Goal: Task Accomplishment & Management: Manage account settings

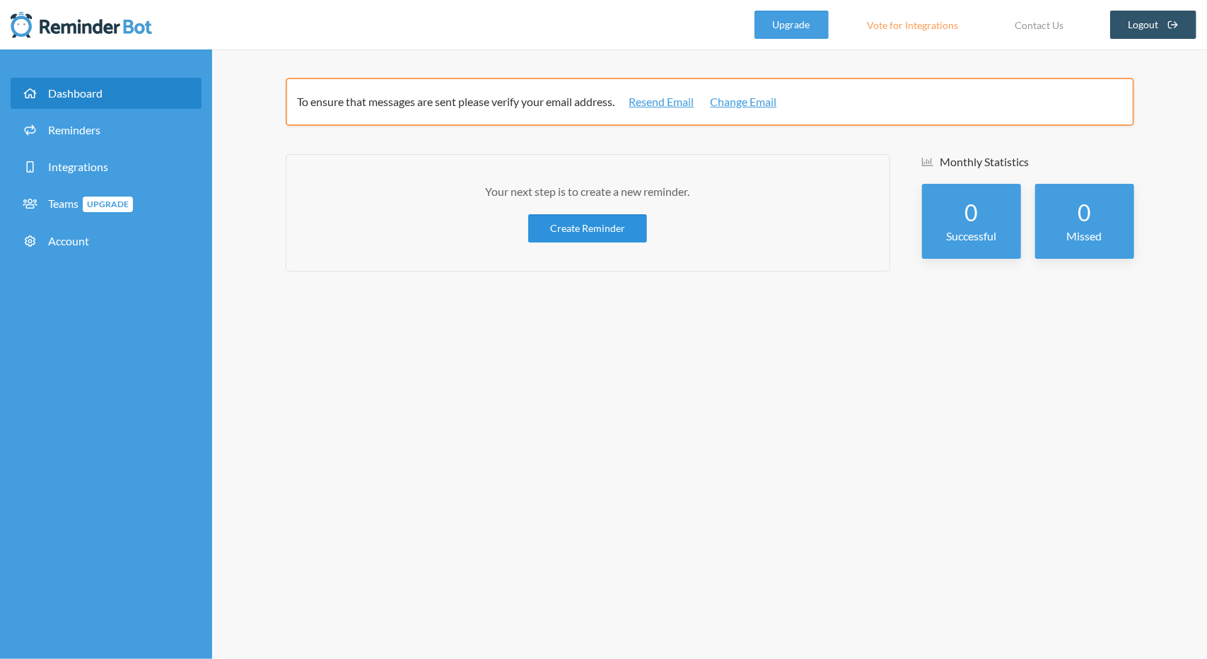
click at [597, 236] on link "Create Reminder" at bounding box center [587, 228] width 119 height 28
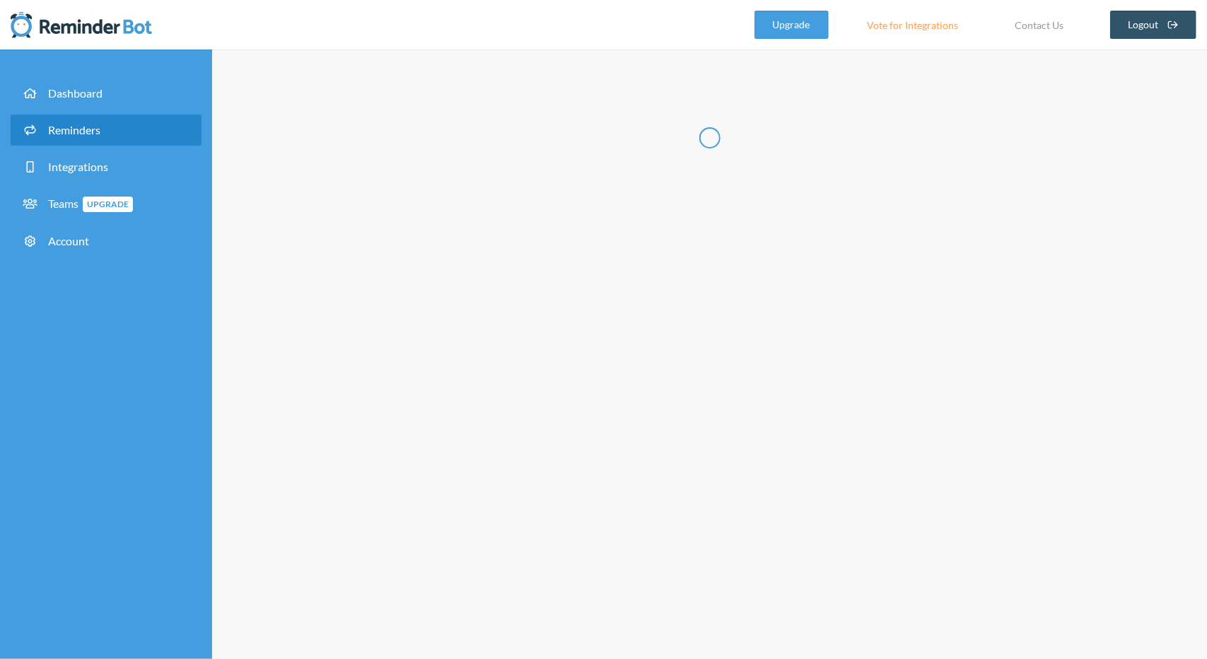
select select "08:30:00"
select select "09:30:00"
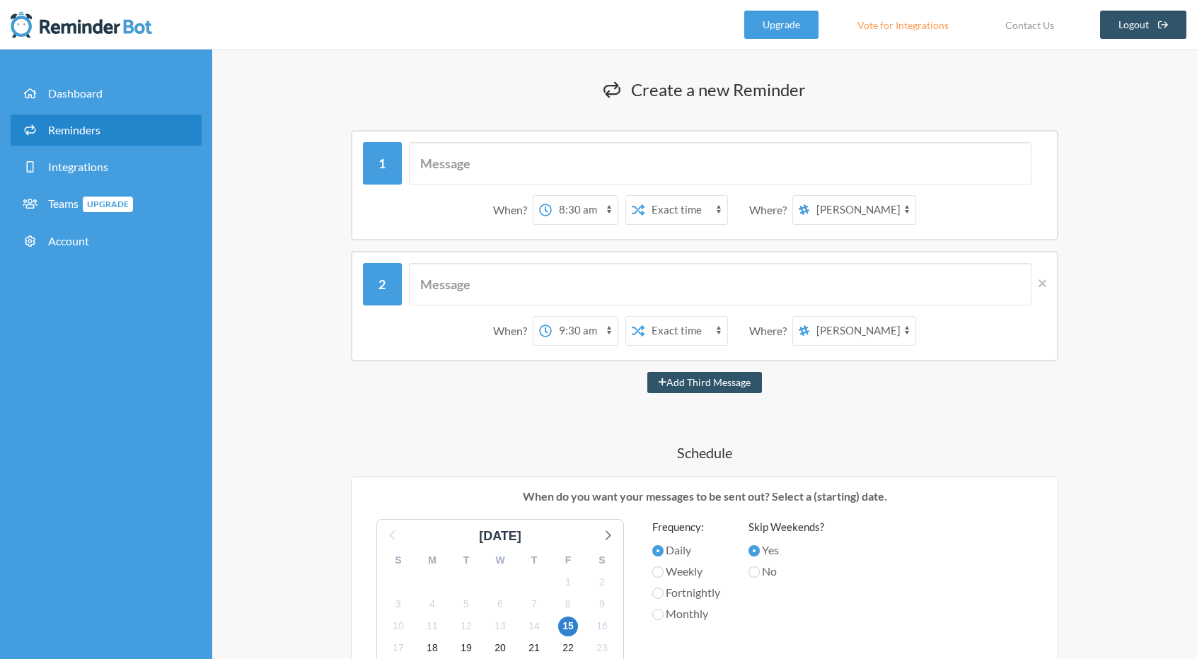
click at [584, 216] on select "12:00 am 12:15 am 12:30 am 12:45 am 1:00 am 1:15 am 1:30 am 1:45 am 2:00 am 2:1…" at bounding box center [585, 210] width 66 height 28
select select "09:00:00"
click at [552, 196] on select "12:00 am 12:15 am 12:30 am 12:45 am 1:00 am 1:15 am 1:30 am 1:45 am 2:00 am 2:1…" at bounding box center [585, 210] width 66 height 28
click at [818, 213] on select "[PERSON_NAME] [PERSON_NAME] [PERSON_NAME] (VTI.D9) DCS_Labo_MigrateLotusNote" at bounding box center [862, 210] width 106 height 28
select select "spaces/AAQA5gW2t9o"
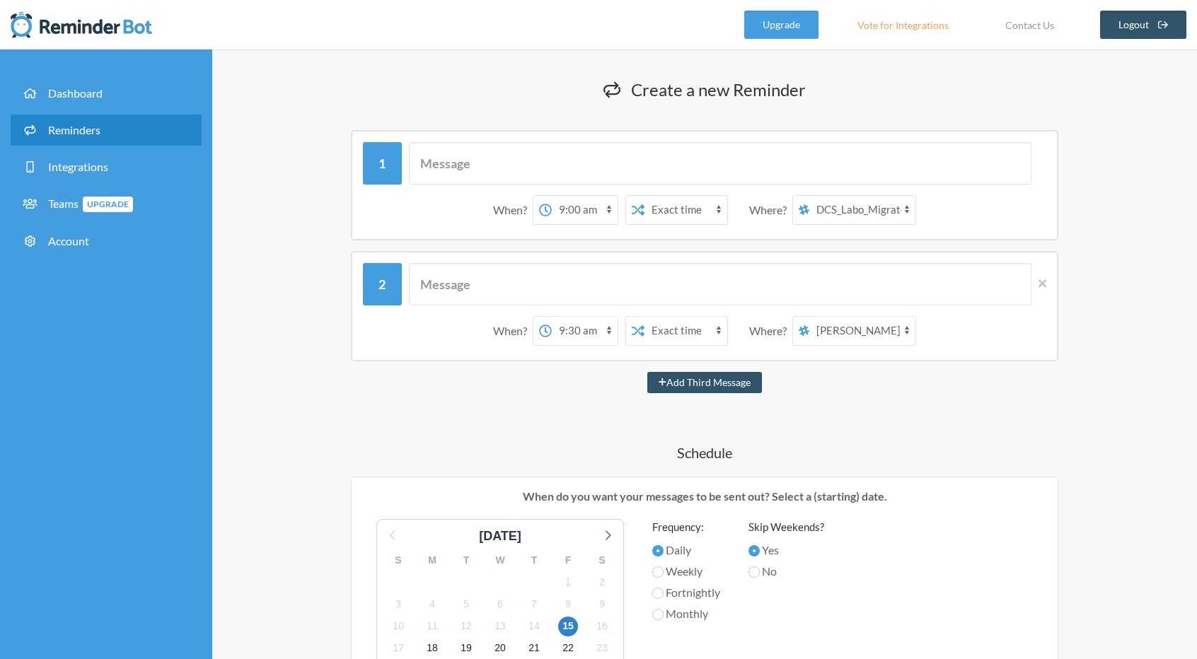
click at [810, 196] on select "[PERSON_NAME] [PERSON_NAME] [PERSON_NAME] (VTI.D9) DCS_Labo_MigrateLotusNote" at bounding box center [862, 210] width 106 height 28
click at [478, 149] on input "text" at bounding box center [720, 163] width 623 height 42
click at [504, 174] on input "text" at bounding box center [720, 163] width 623 height 42
type input "u"
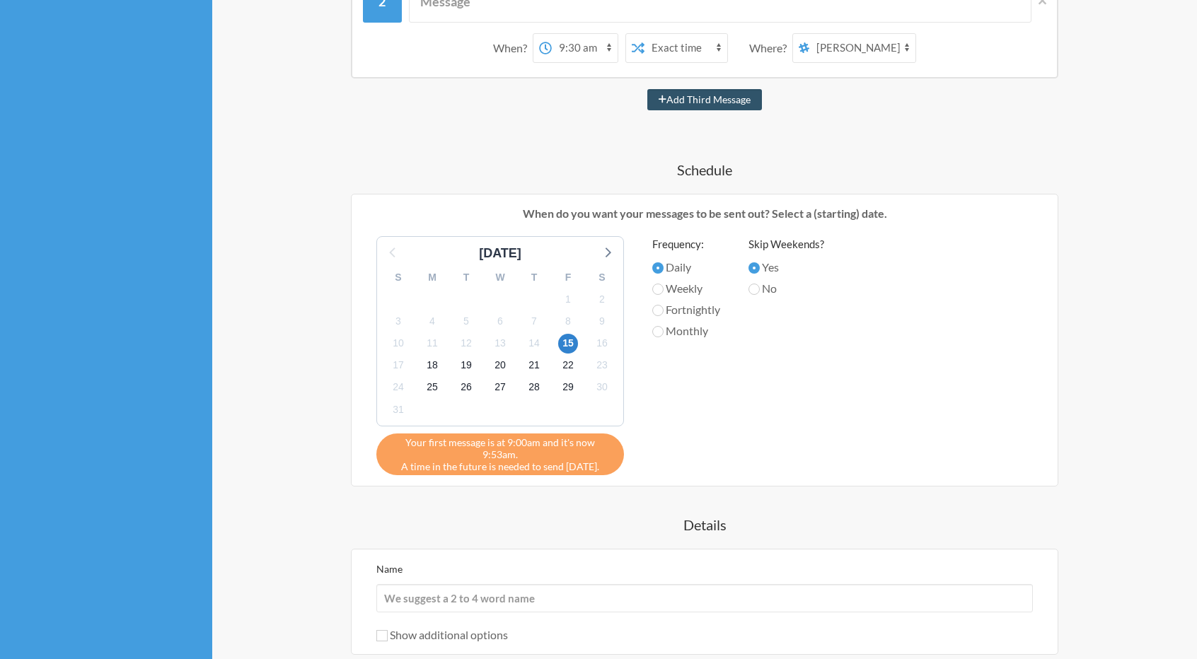
scroll to position [475, 0]
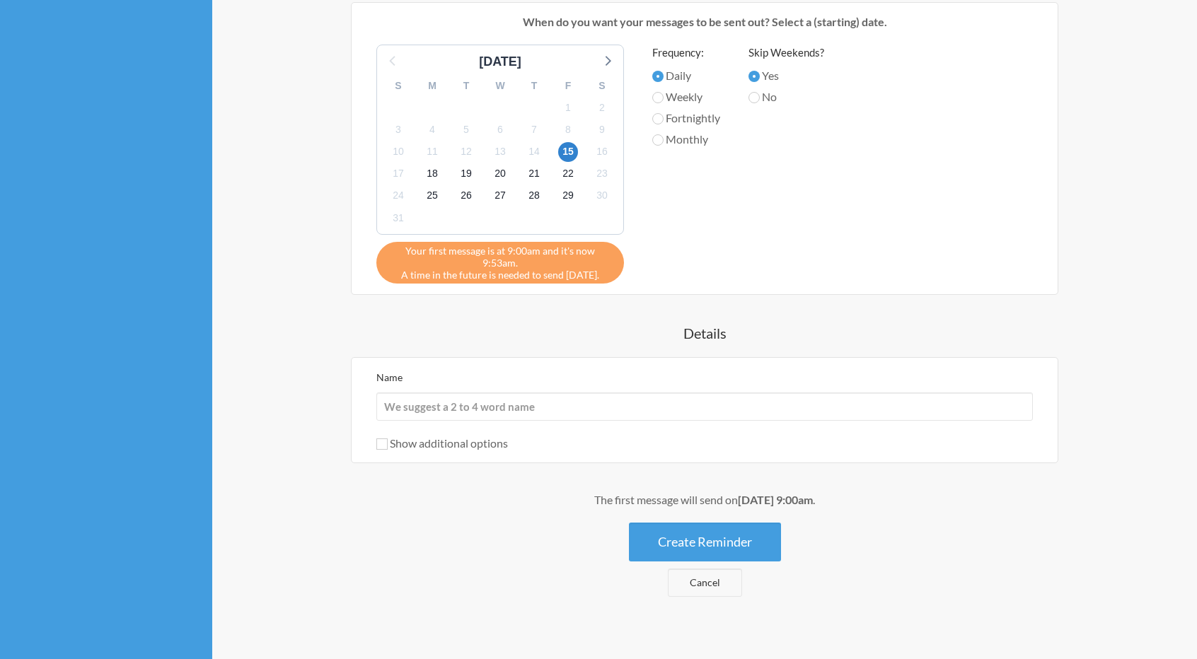
type input "UPDATE WBS VÀ REPORT ĐI MẤY [PERSON_NAME]"
click at [439, 436] on label "Show additional options" at bounding box center [442, 442] width 132 height 13
click at [388, 439] on input "Show additional options" at bounding box center [381, 444] width 11 height 11
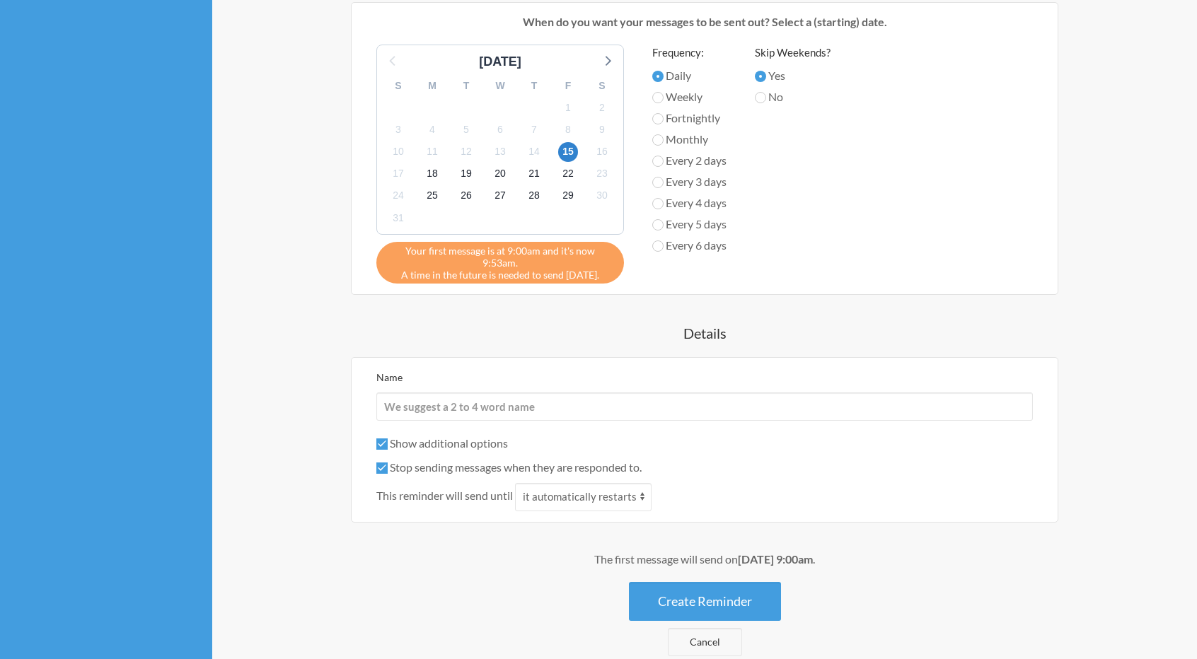
click at [490, 436] on label "Show additional options" at bounding box center [442, 442] width 132 height 13
click at [388, 439] on input "Show additional options" at bounding box center [381, 444] width 11 height 11
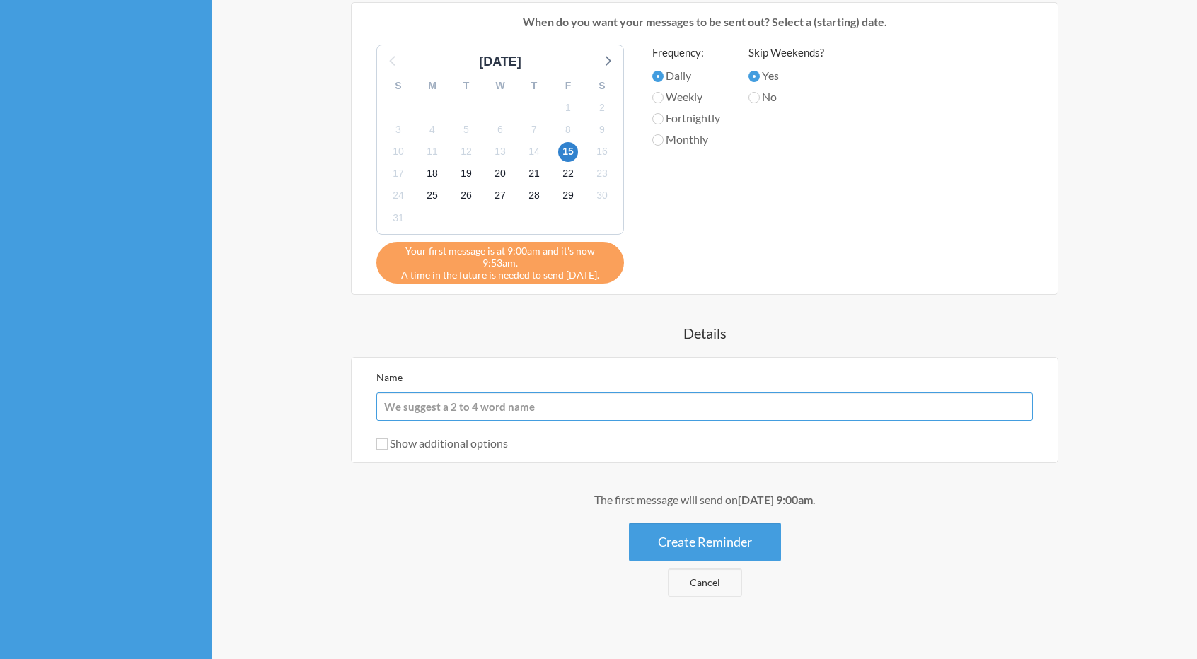
click at [540, 400] on input "Name" at bounding box center [704, 407] width 656 height 28
click at [325, 524] on div "The first message will send on [DATE] 9:00am . Create Reminder Cancel" at bounding box center [704, 544] width 849 height 105
click at [475, 436] on div "Show additional options" at bounding box center [704, 443] width 656 height 17
click at [480, 436] on label "Show additional options" at bounding box center [442, 442] width 132 height 13
click at [388, 439] on input "Show additional options" at bounding box center [381, 444] width 11 height 11
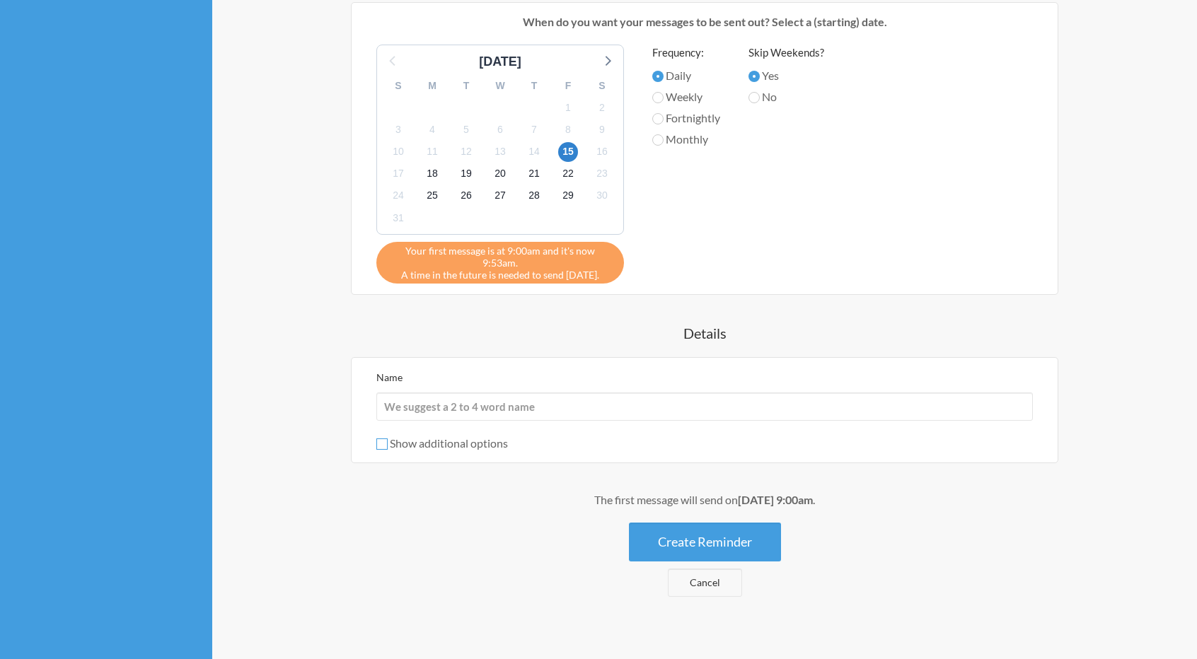
checkbox input "true"
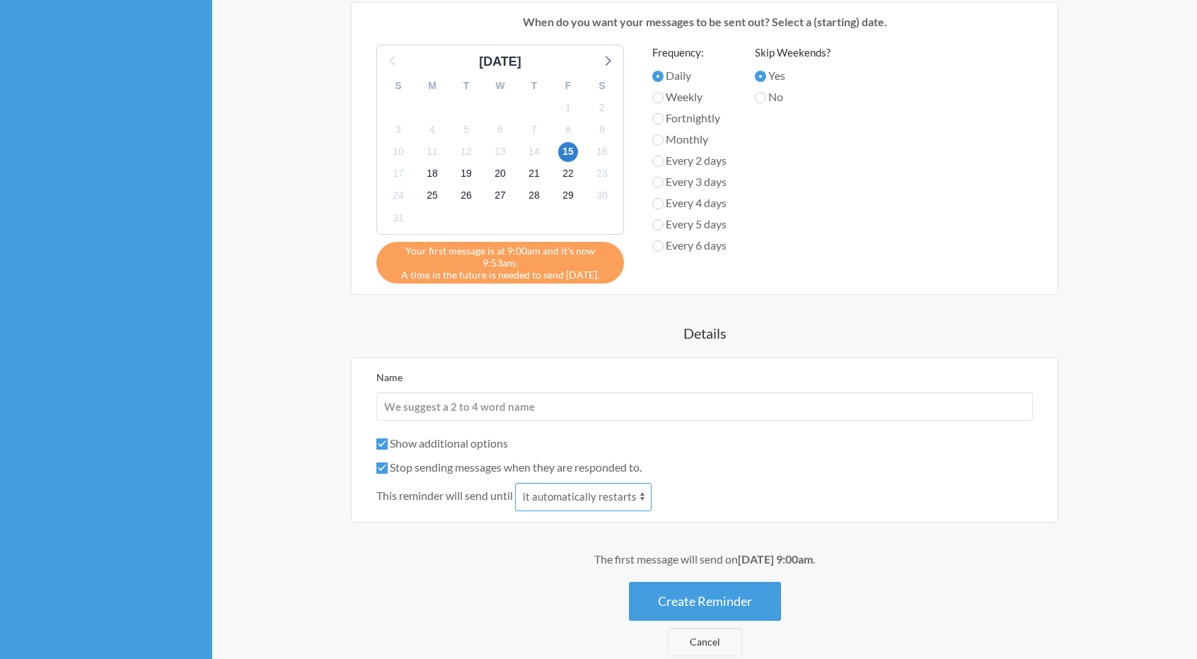
click at [555, 483] on select "it automatically restarts it is replied to" at bounding box center [583, 497] width 137 height 28
click at [479, 464] on div "Show additional options Hide this reminder from calendars Stop sending messages…" at bounding box center [704, 473] width 656 height 76
click at [557, 488] on select "it automatically restarts it is replied to" at bounding box center [583, 497] width 137 height 28
select select "1"
click at [516, 483] on select "it automatically restarts it is replied to" at bounding box center [583, 497] width 137 height 28
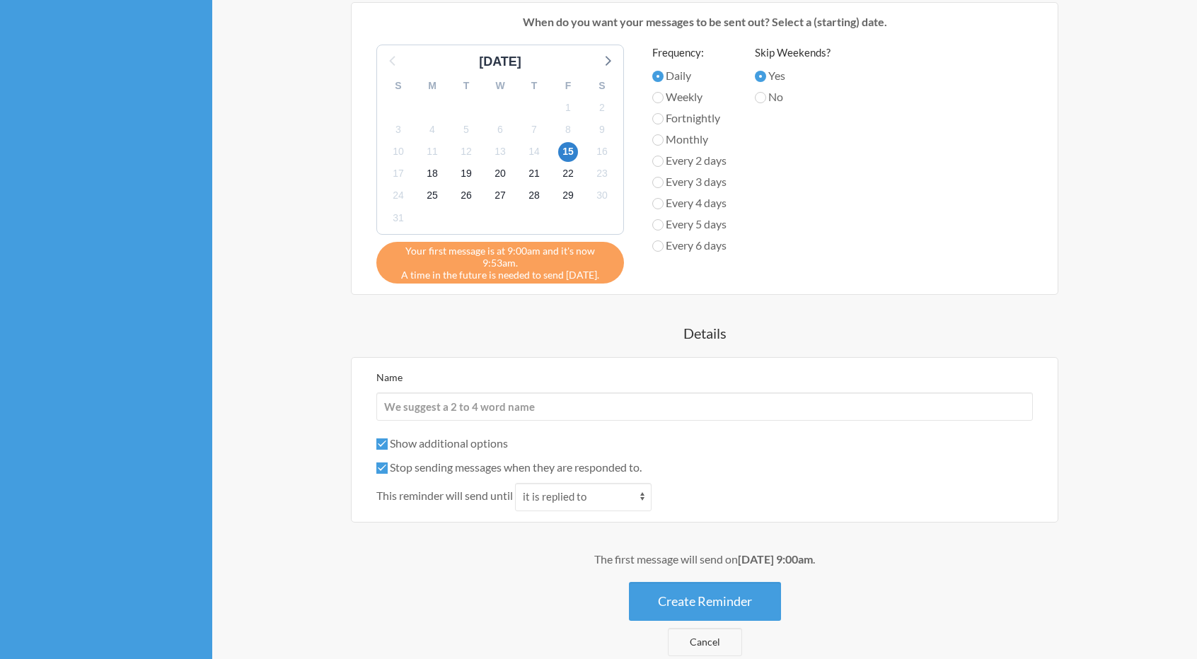
click at [508, 460] on label "Stop sending messages when they are responded to." at bounding box center [508, 466] width 265 height 13
click at [388, 463] on input "Stop sending messages when they are responded to." at bounding box center [381, 468] width 11 height 11
checkbox input "false"
click at [485, 436] on div "Show additional options" at bounding box center [704, 443] width 656 height 17
click at [482, 436] on label "Show additional options" at bounding box center [442, 442] width 132 height 13
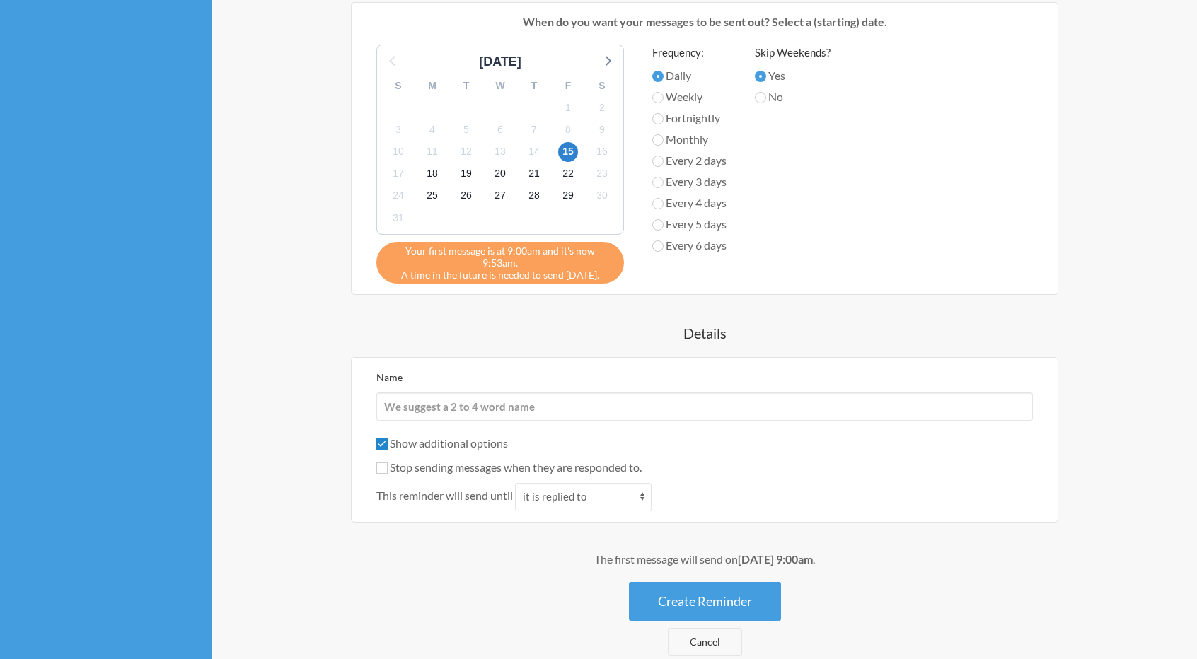
click at [388, 439] on input "Show additional options" at bounding box center [381, 444] width 11 height 11
checkbox input "false"
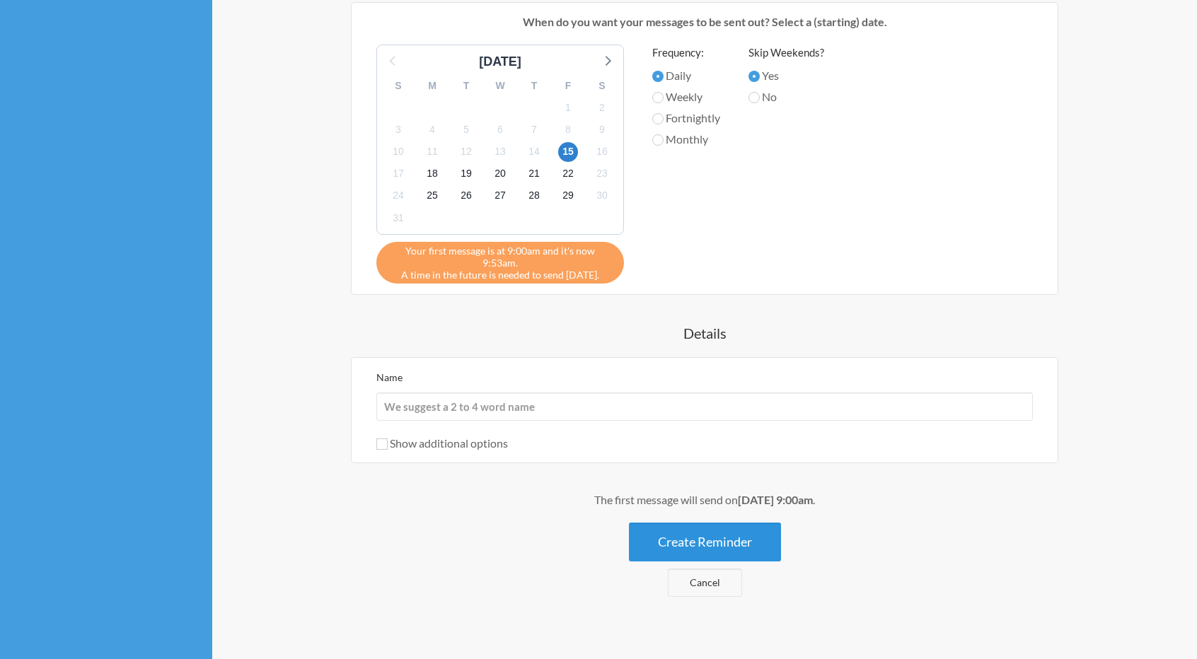
click at [680, 533] on button "Create Reminder" at bounding box center [705, 542] width 152 height 39
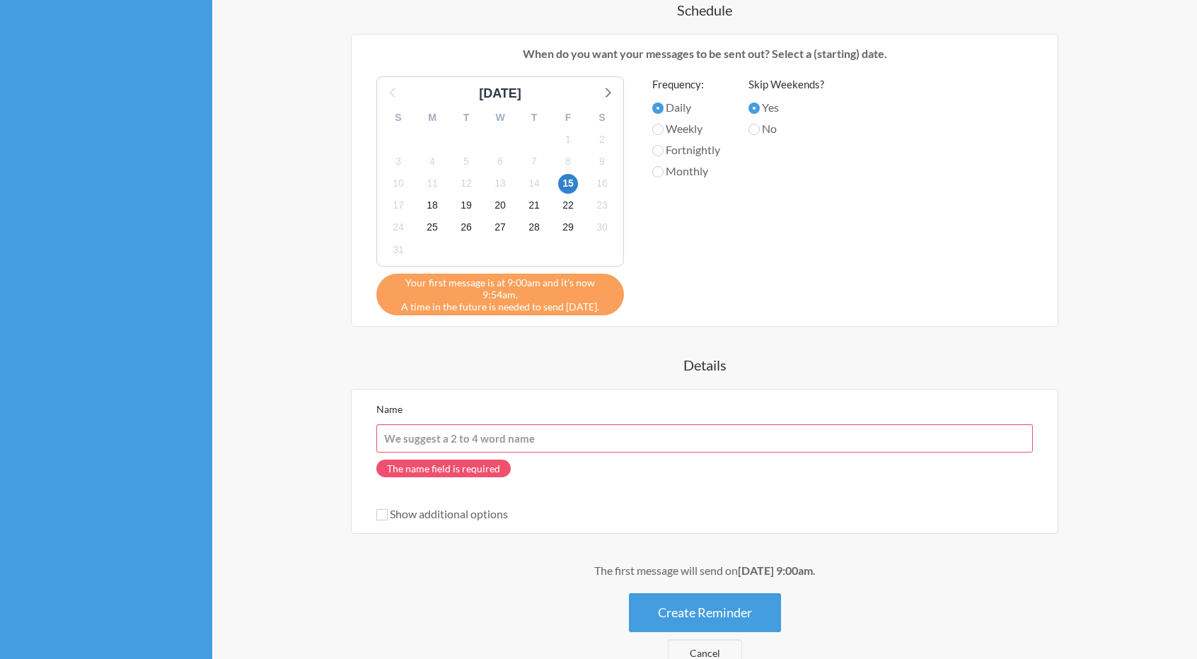
drag, startPoint x: 467, startPoint y: 412, endPoint x: 465, endPoint y: 420, distance: 8.1
click at [467, 424] on input "Name" at bounding box center [704, 438] width 656 height 28
click at [451, 426] on input "Name" at bounding box center [704, 438] width 656 height 28
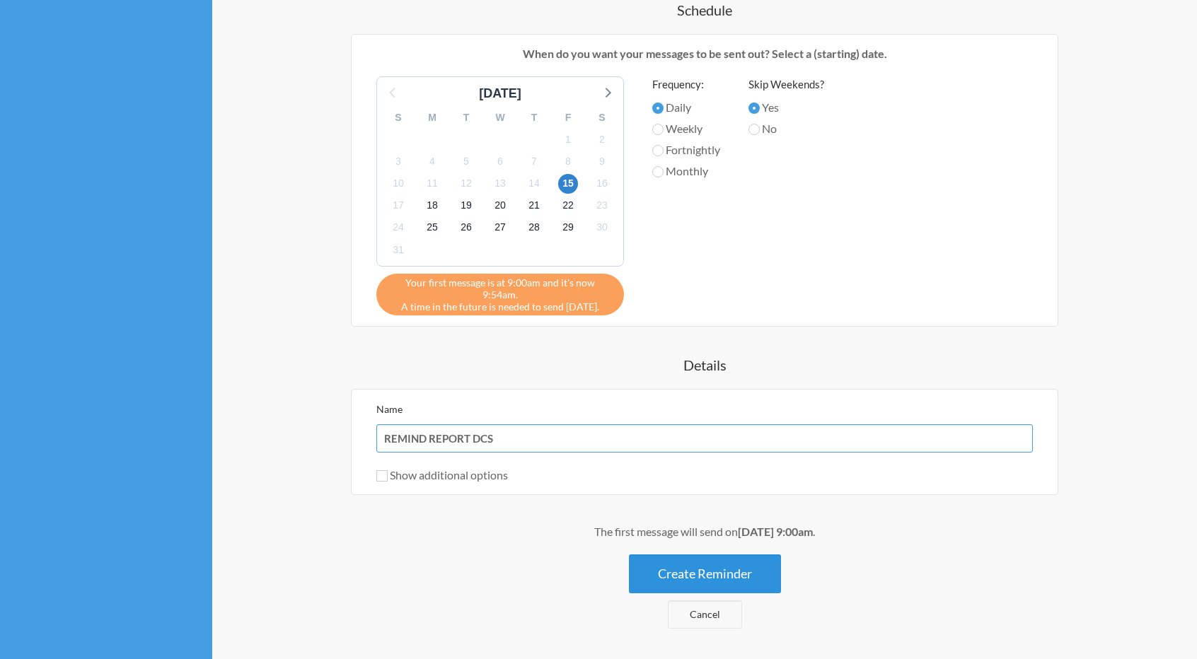
type input "REMIND REPORT DCS"
click at [704, 557] on button "Create Reminder" at bounding box center [705, 574] width 152 height 39
click at [402, 551] on div "The first message will send on [DATE] 9:00am . Create Reminder Cancel" at bounding box center [704, 575] width 849 height 105
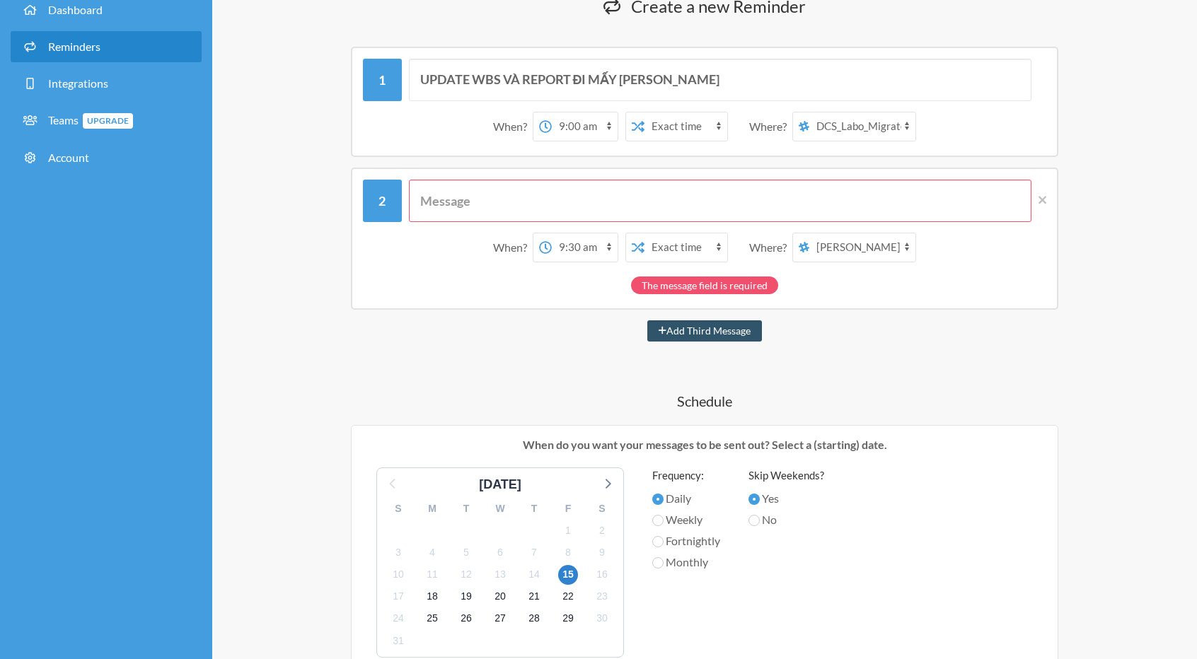
scroll to position [0, 0]
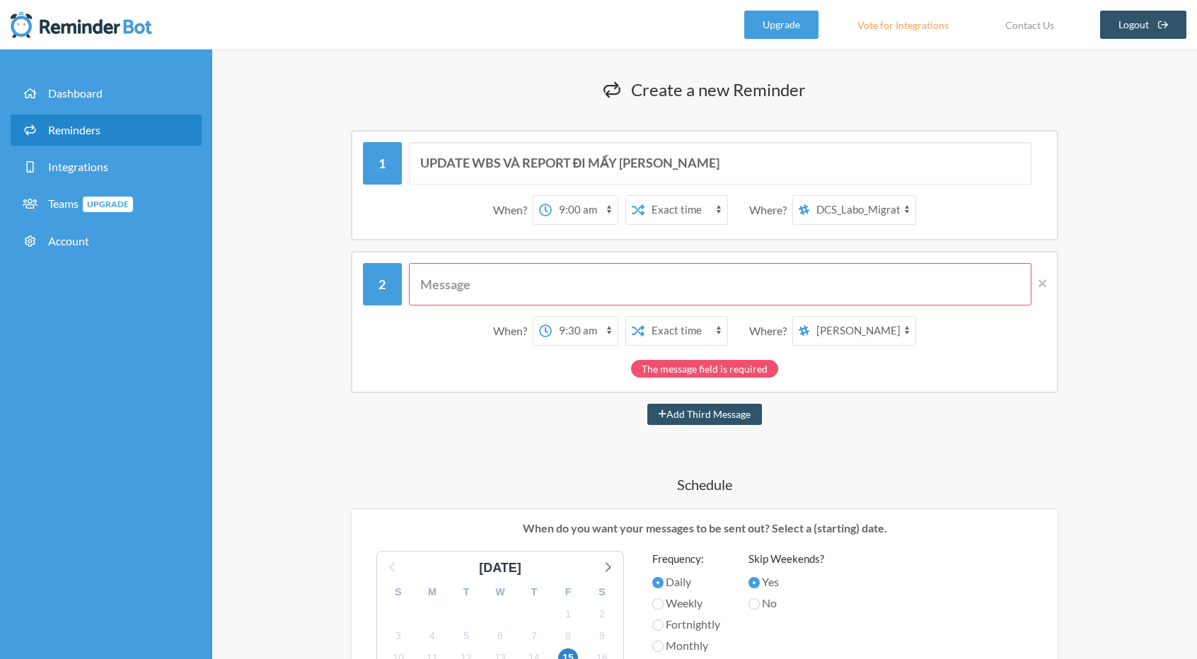
click at [488, 291] on input "text" at bounding box center [720, 284] width 623 height 42
click at [1040, 281] on div "When? 12:00 am 12:15 am 12:30 am 12:45 am 1:00 am 1:15 am 1:30 am 1:45 am 2:00 …" at bounding box center [704, 322] width 707 height 142
click at [1040, 281] on icon at bounding box center [1042, 283] width 8 height 8
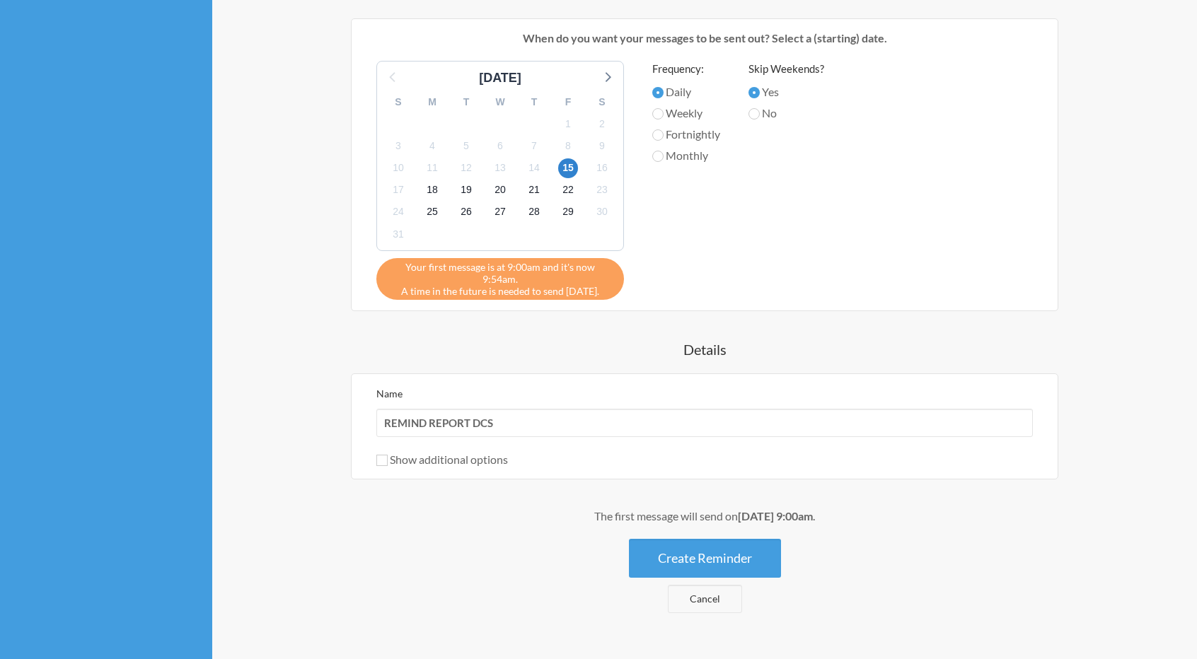
scroll to position [354, 0]
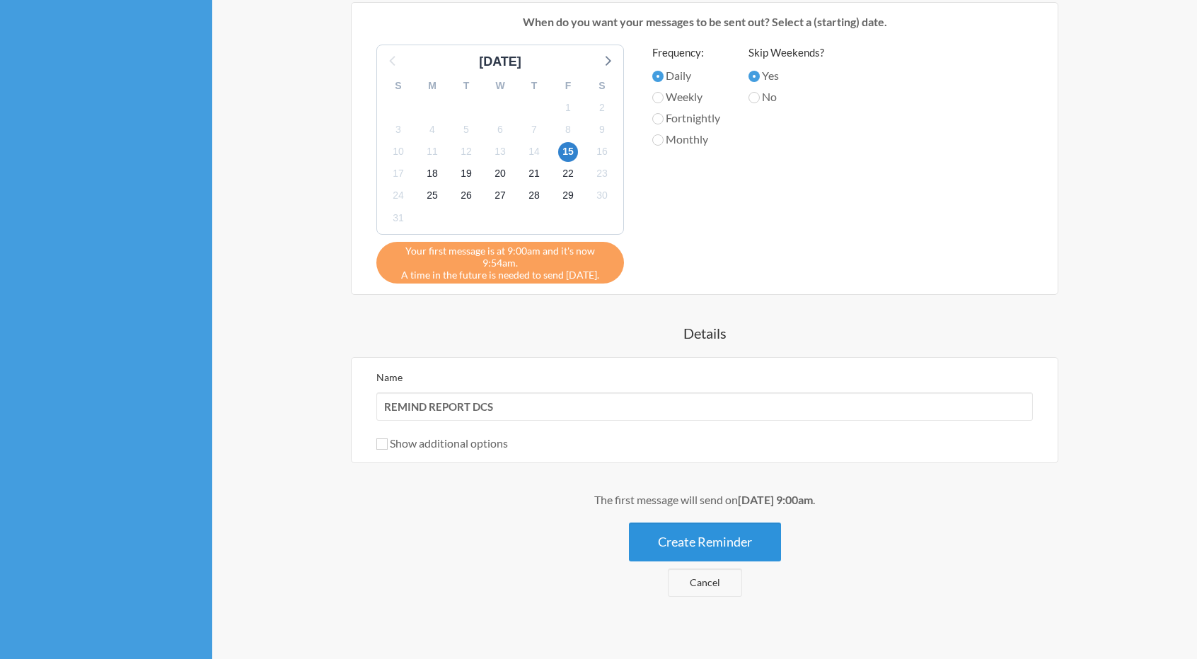
click at [703, 523] on button "Create Reminder" at bounding box center [705, 542] width 152 height 39
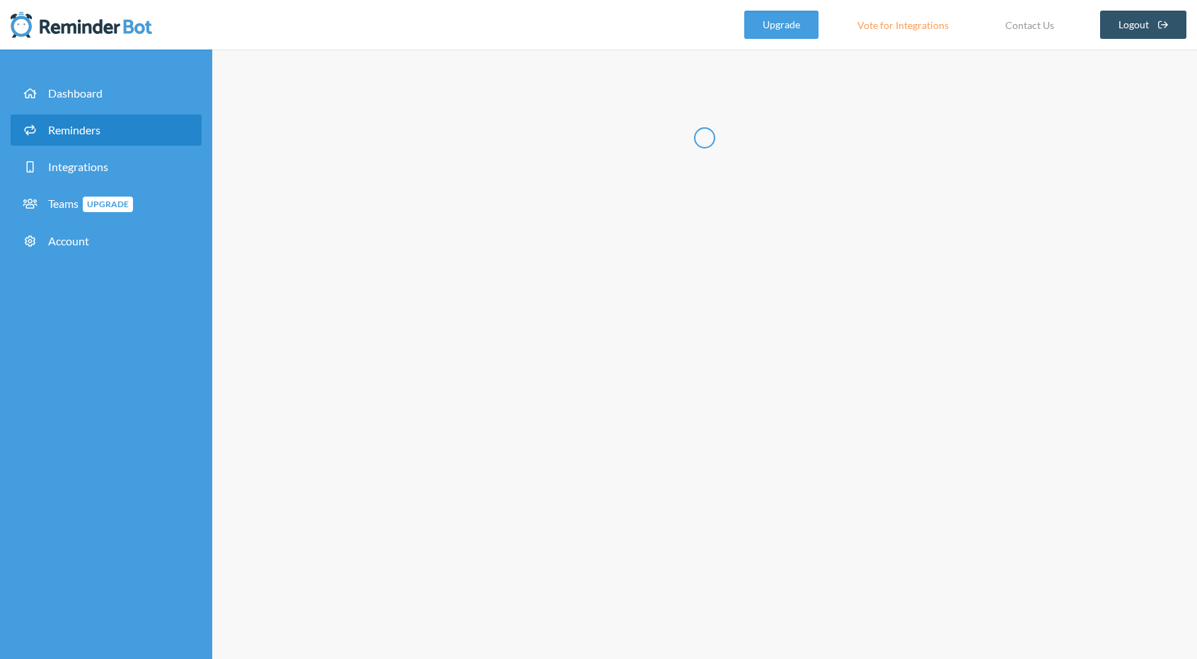
scroll to position [0, 0]
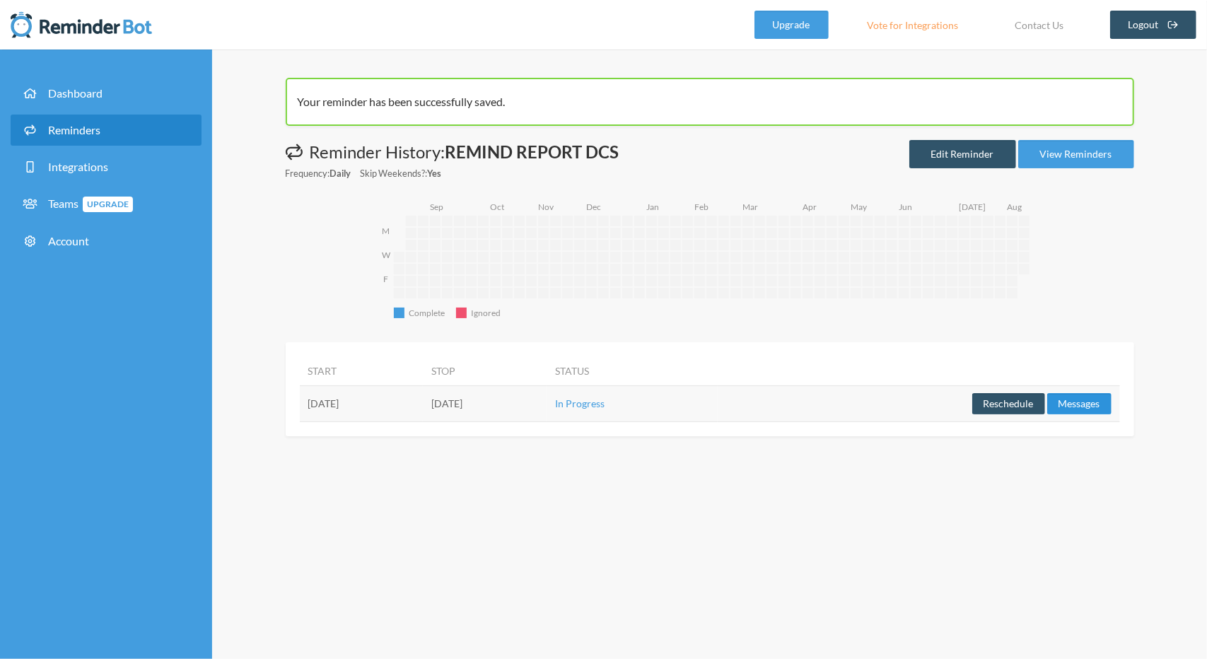
click at [1072, 407] on button "Messages" at bounding box center [1079, 403] width 64 height 21
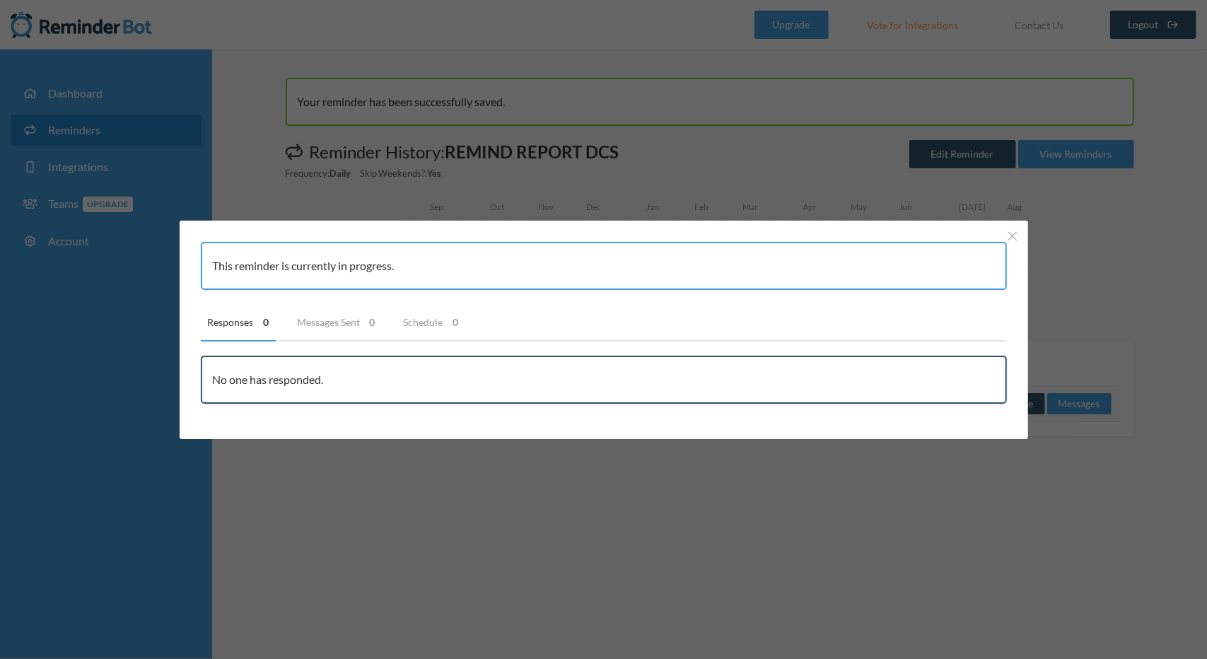
click at [1013, 244] on div "This reminder is currently in progress. Responses 0 Messages Sent 0 Schedule 0 …" at bounding box center [604, 330] width 849 height 219
click at [1003, 234] on div "This reminder is currently in progress. Responses 0 Messages Sent 0 Schedule 0 …" at bounding box center [604, 330] width 849 height 219
click at [1018, 233] on button "Close" at bounding box center [1012, 236] width 17 height 17
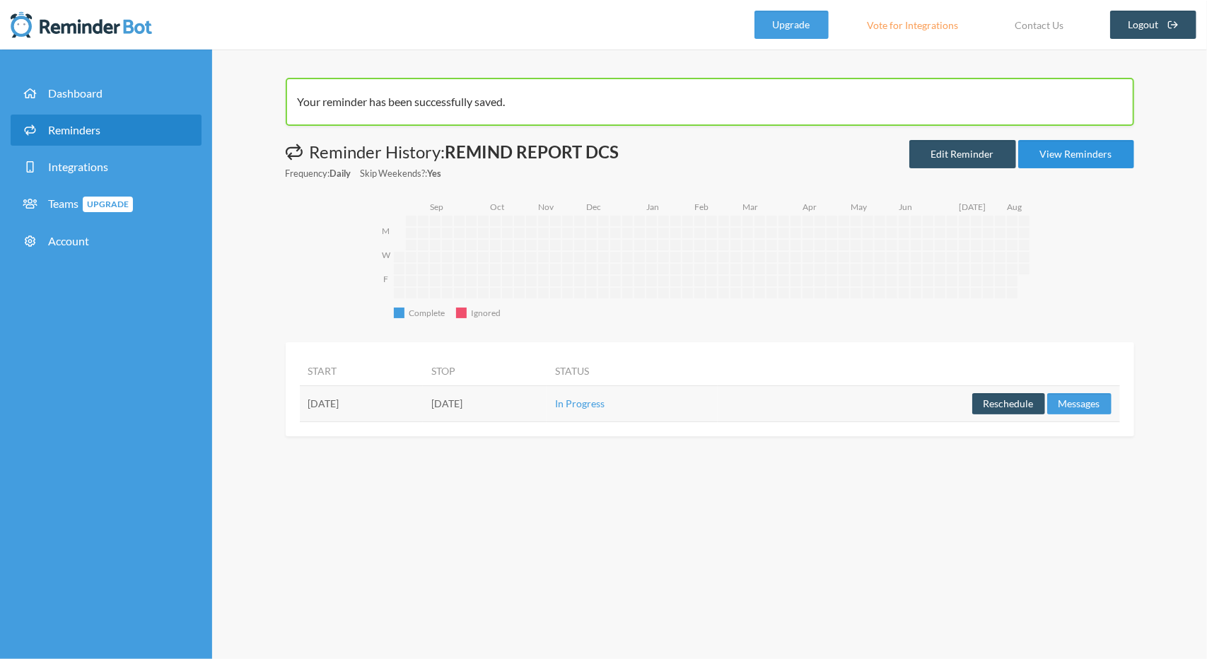
click at [1071, 161] on link "View Reminders" at bounding box center [1076, 154] width 116 height 28
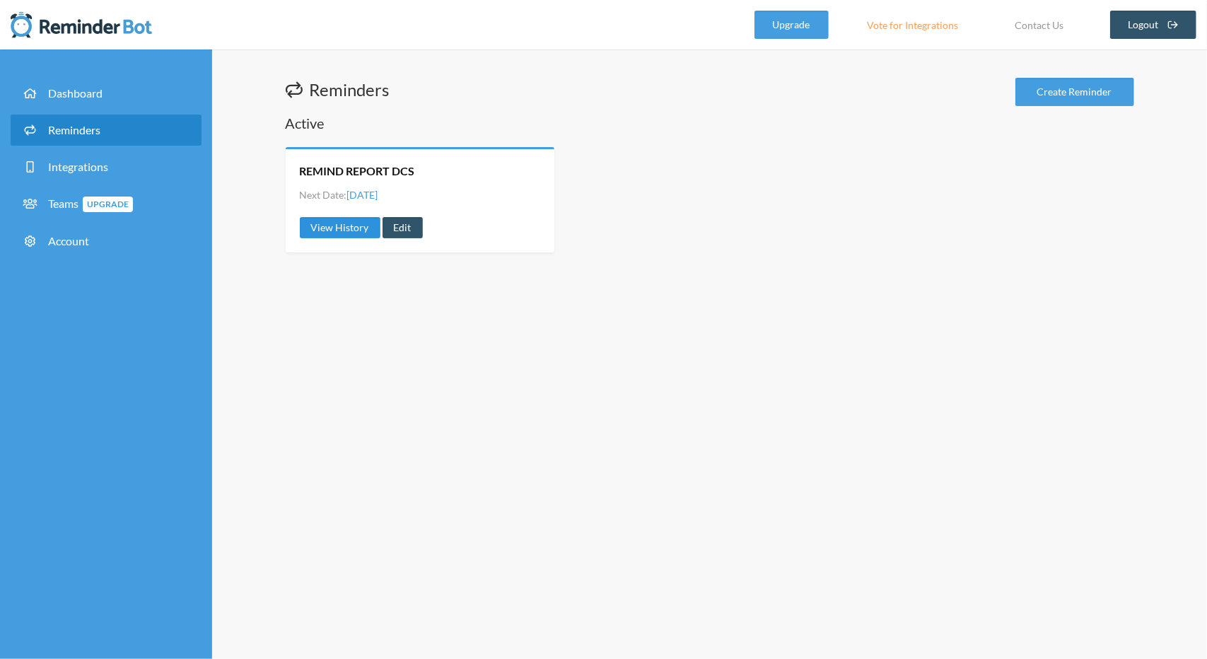
click at [345, 224] on link "View History" at bounding box center [340, 227] width 81 height 21
click at [400, 214] on div "REMIND REPORT DCS Next Date: [DATE] View History Edit" at bounding box center [420, 199] width 269 height 105
click at [402, 221] on link "Edit" at bounding box center [403, 227] width 40 height 21
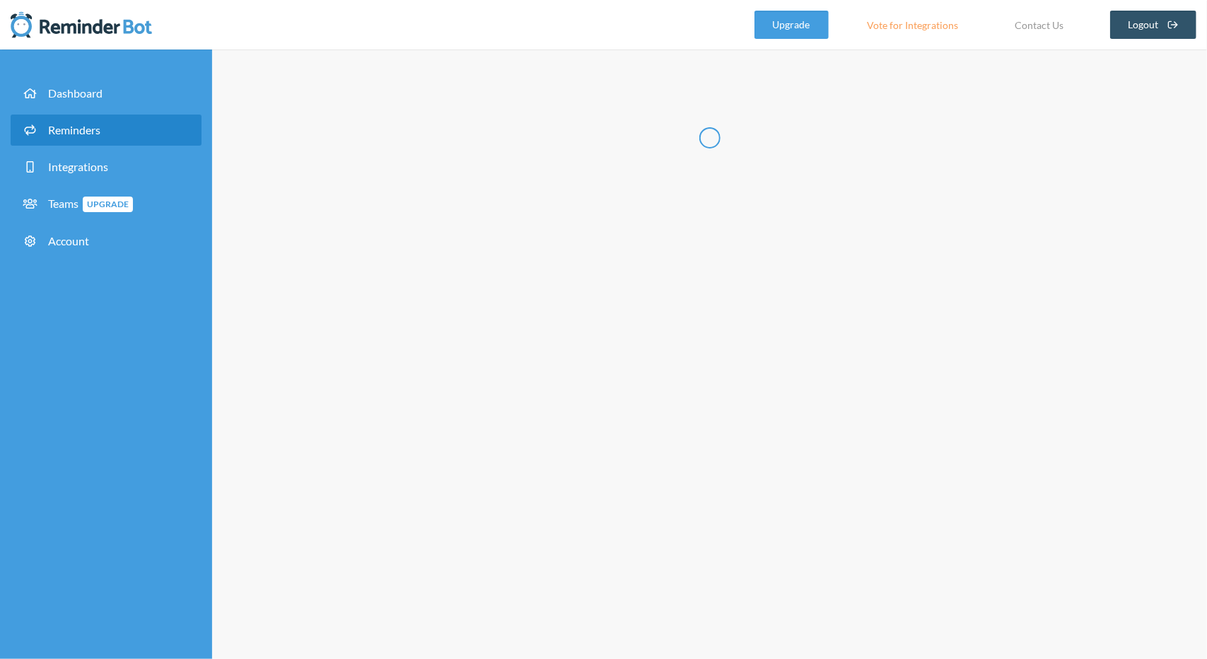
type input "REMIND REPORT DCS"
select select "09:00:00"
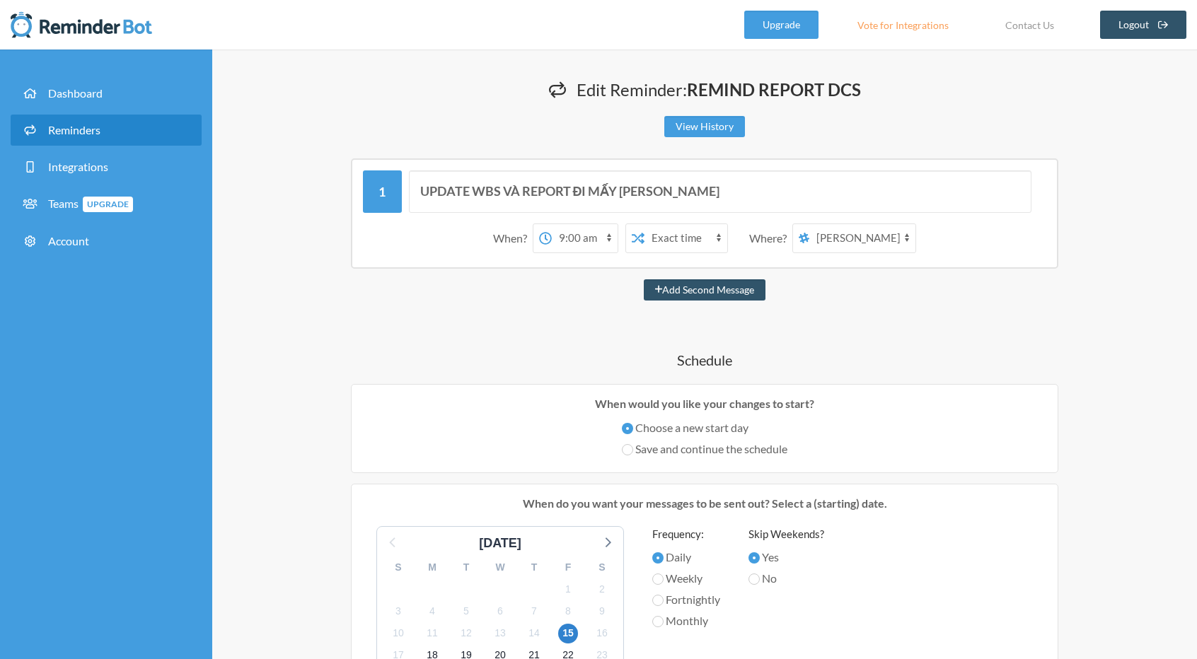
click at [700, 445] on label "Save and continue the schedule" at bounding box center [705, 449] width 166 height 17
click at [633, 445] on input "Save and continue the schedule" at bounding box center [627, 449] width 11 height 11
radio input "true"
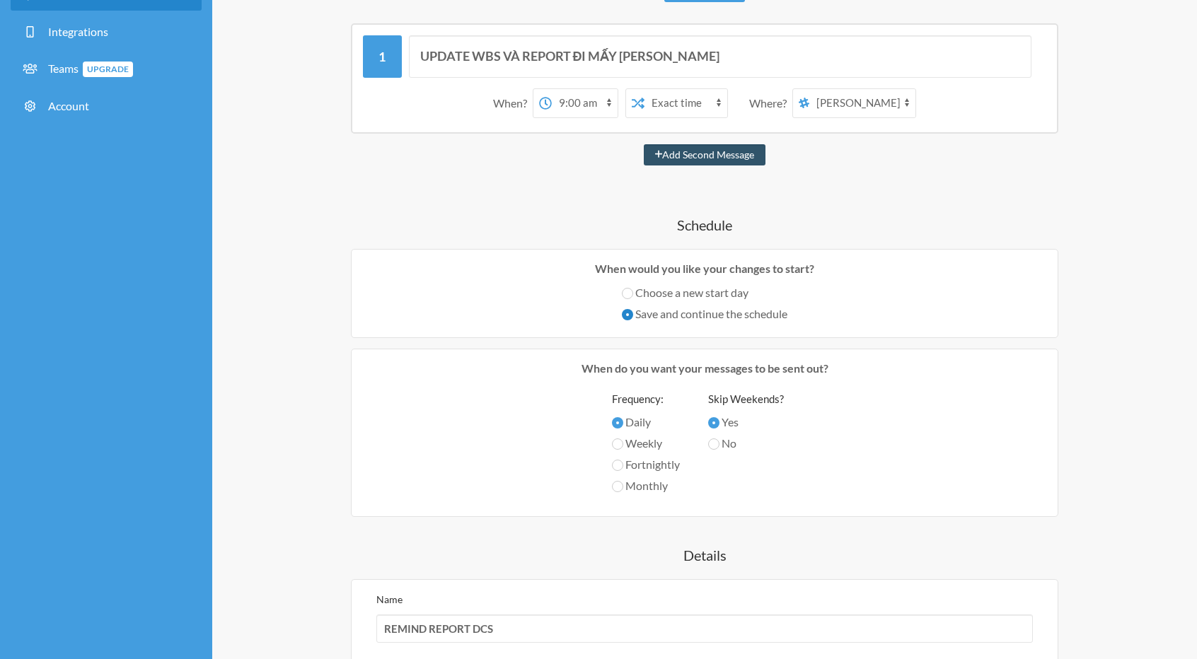
scroll to position [141, 0]
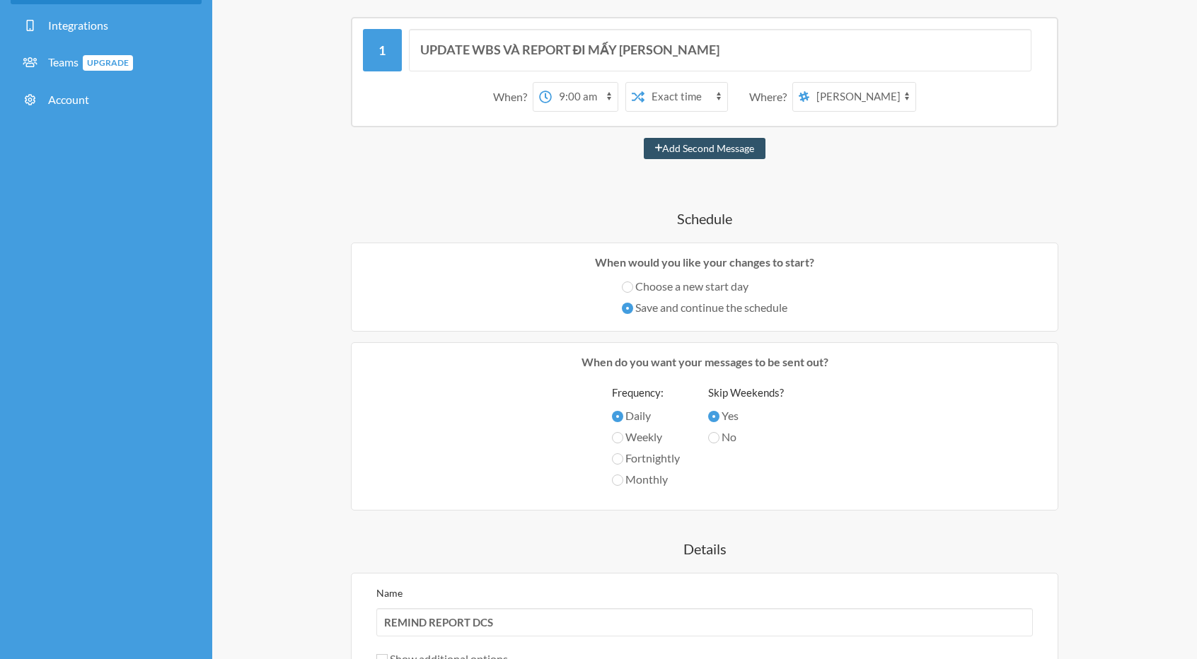
click at [682, 289] on label "Choose a new start day" at bounding box center [705, 286] width 166 height 17
click at [633, 289] on input "Choose a new start day" at bounding box center [627, 286] width 11 height 11
radio input "true"
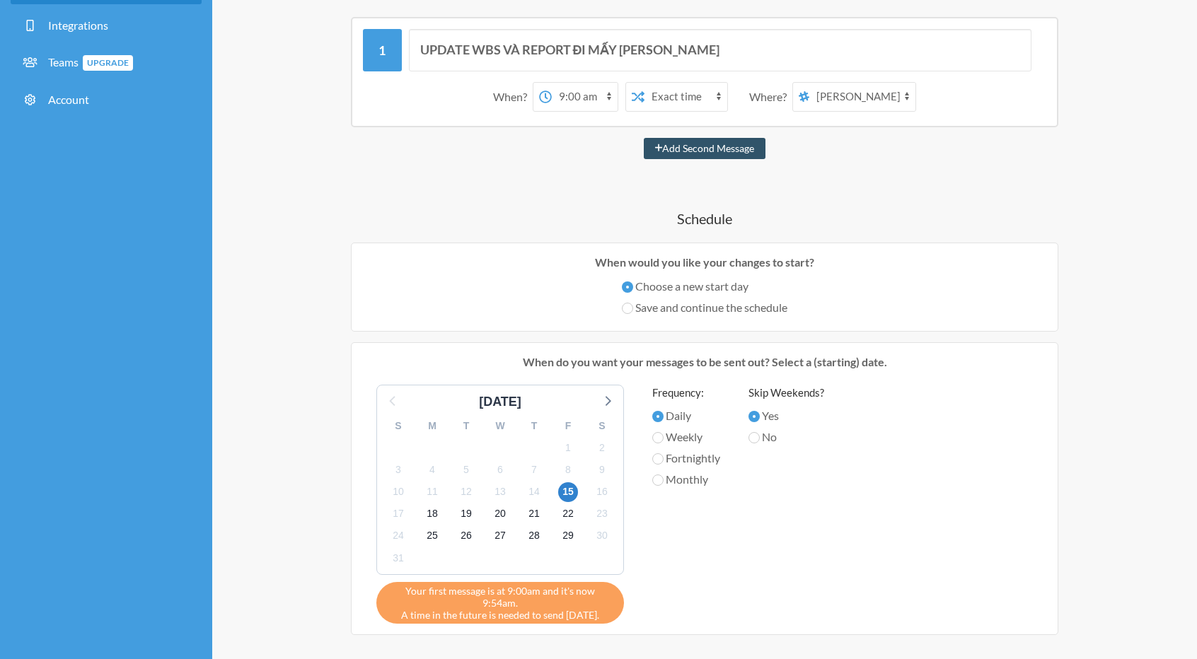
click at [675, 308] on label "Save and continue the schedule" at bounding box center [705, 307] width 166 height 17
click at [633, 308] on input "Save and continue the schedule" at bounding box center [627, 308] width 11 height 11
radio input "true"
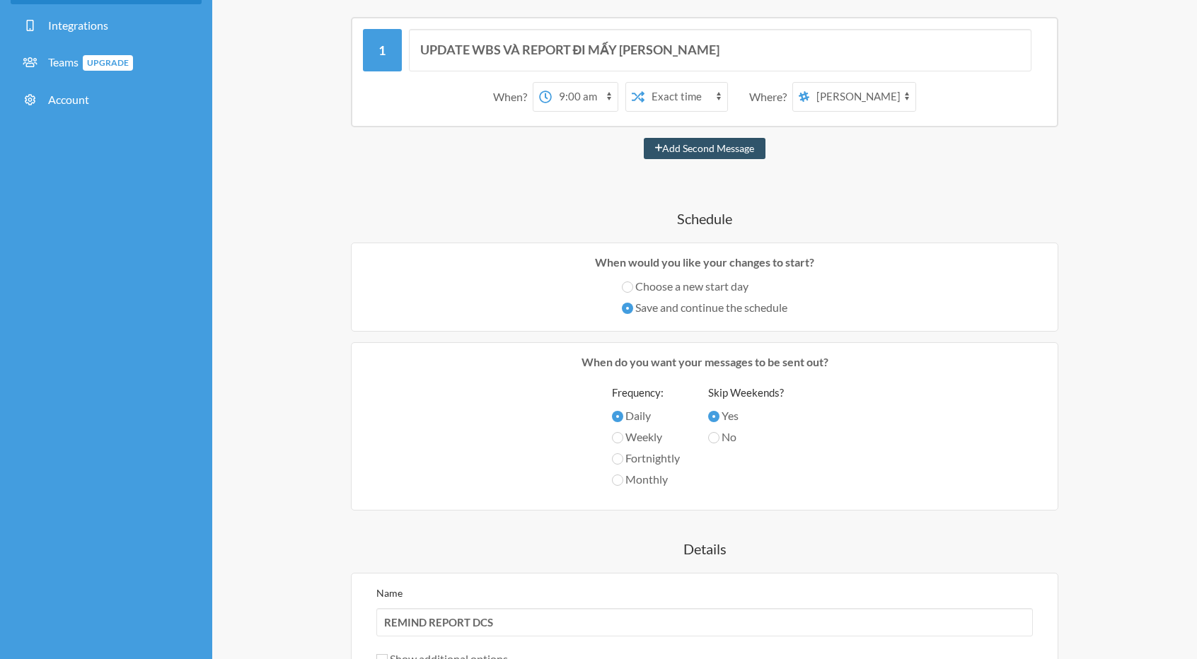
click at [687, 292] on label "Choose a new start day" at bounding box center [705, 286] width 166 height 17
click at [633, 292] on input "Choose a new start day" at bounding box center [627, 286] width 11 height 11
radio input "true"
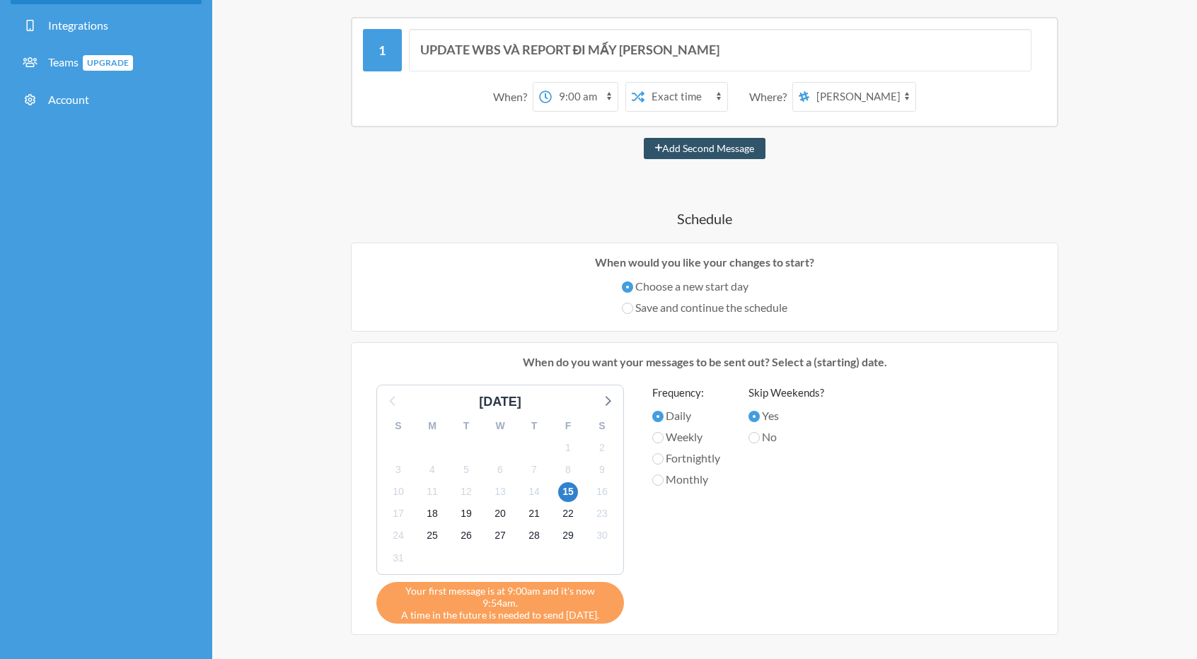
click at [681, 305] on label "Save and continue the schedule" at bounding box center [705, 307] width 166 height 17
click at [633, 305] on input "Save and continue the schedule" at bounding box center [627, 308] width 11 height 11
radio input "true"
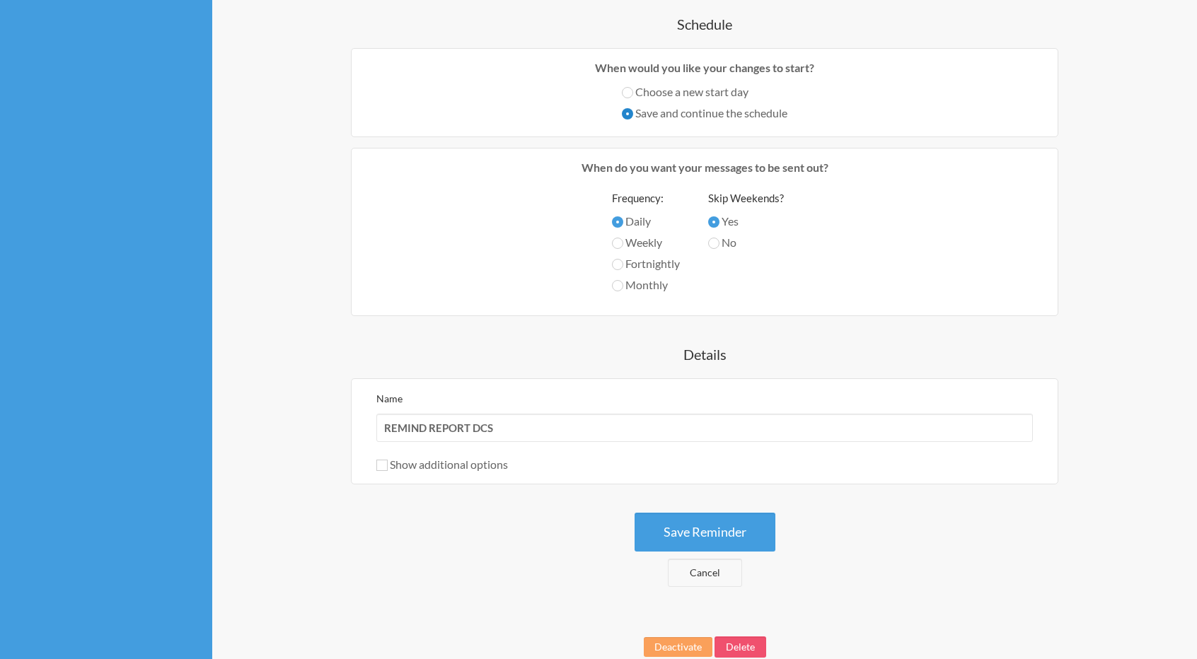
scroll to position [409, 0]
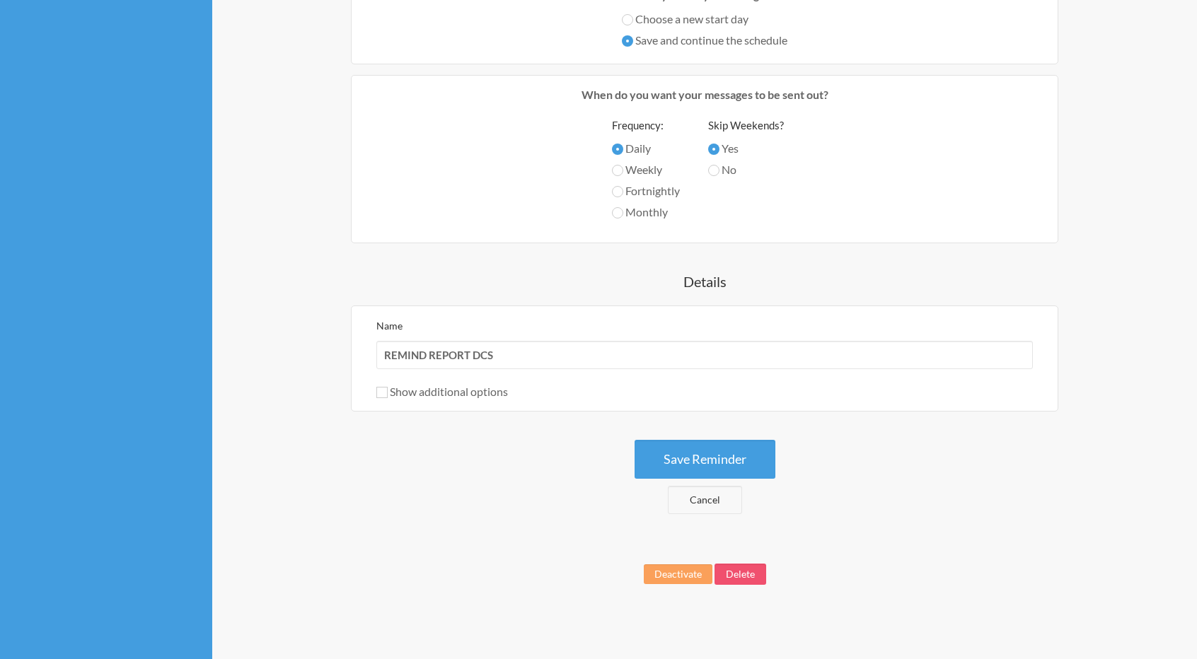
click at [679, 445] on button "Save Reminder" at bounding box center [704, 459] width 141 height 39
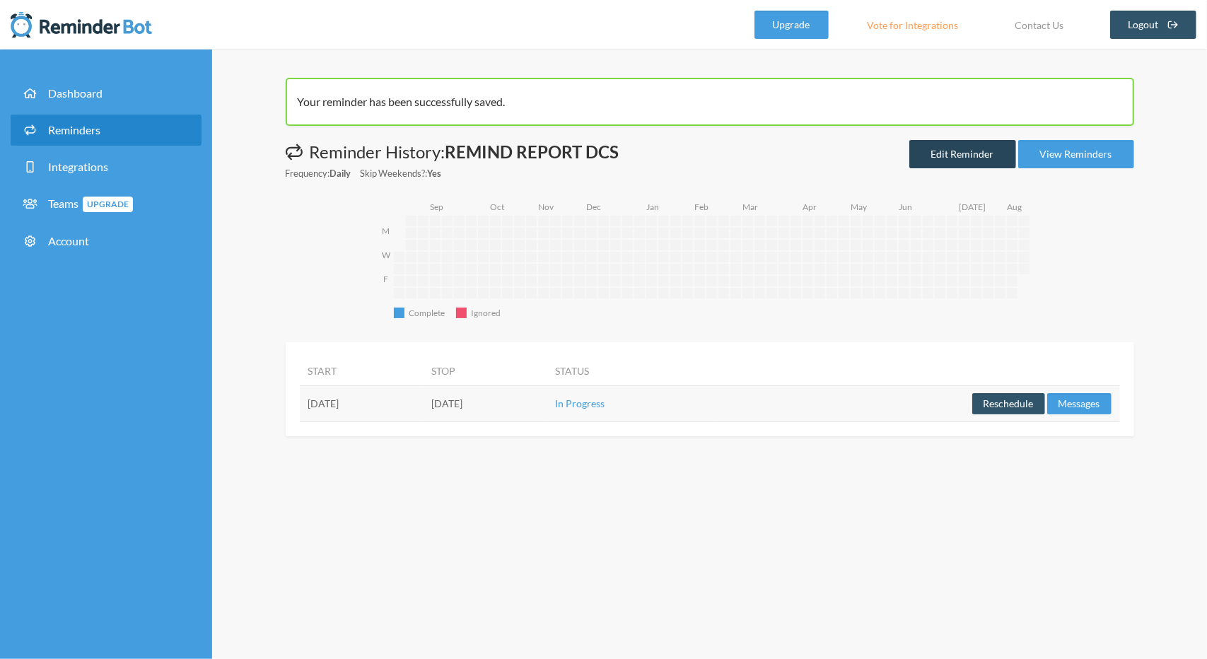
click at [963, 159] on link "Edit Reminder" at bounding box center [963, 154] width 107 height 28
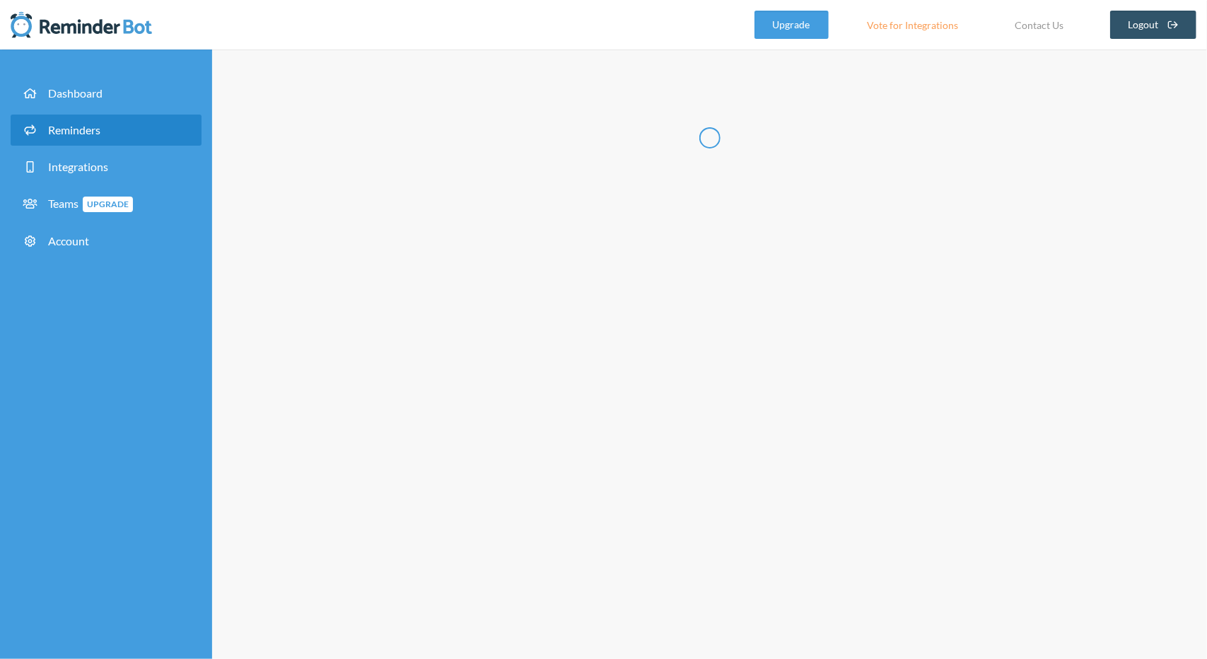
type input "REMIND REPORT DCS"
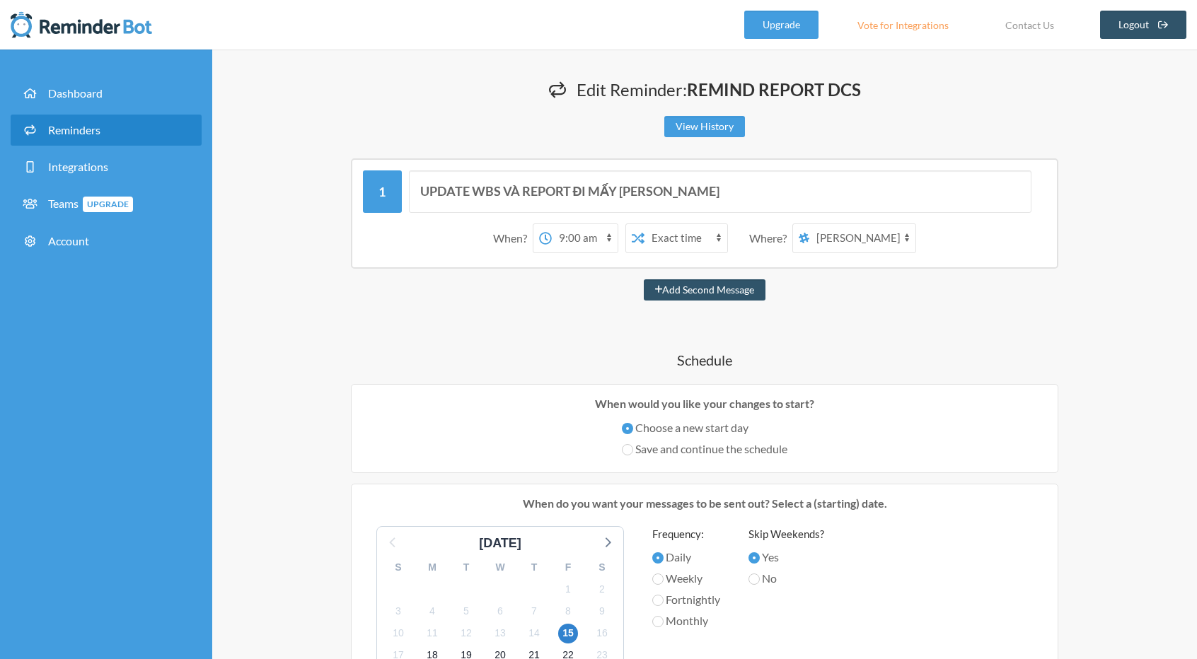
click at [617, 231] on div "12:00 am 12:15 am 12:30 am 12:45 am 1:00 am 1:15 am 1:30 am 1:45 am 2:00 am 2:1…" at bounding box center [634, 239] width 202 height 30
click at [549, 232] on icon at bounding box center [545, 238] width 13 height 13
click at [552, 231] on select "12:00 am 12:15 am 12:30 am 12:45 am 1:00 am 1:15 am 1:30 am 1:45 am 2:00 am 2:1…" at bounding box center [585, 238] width 66 height 28
click at [584, 236] on select "12:00 am 12:15 am 12:30 am 12:45 am 1:00 am 1:15 am 1:30 am 1:45 am 2:00 am 2:1…" at bounding box center [585, 238] width 66 height 28
select select "10:00:00"
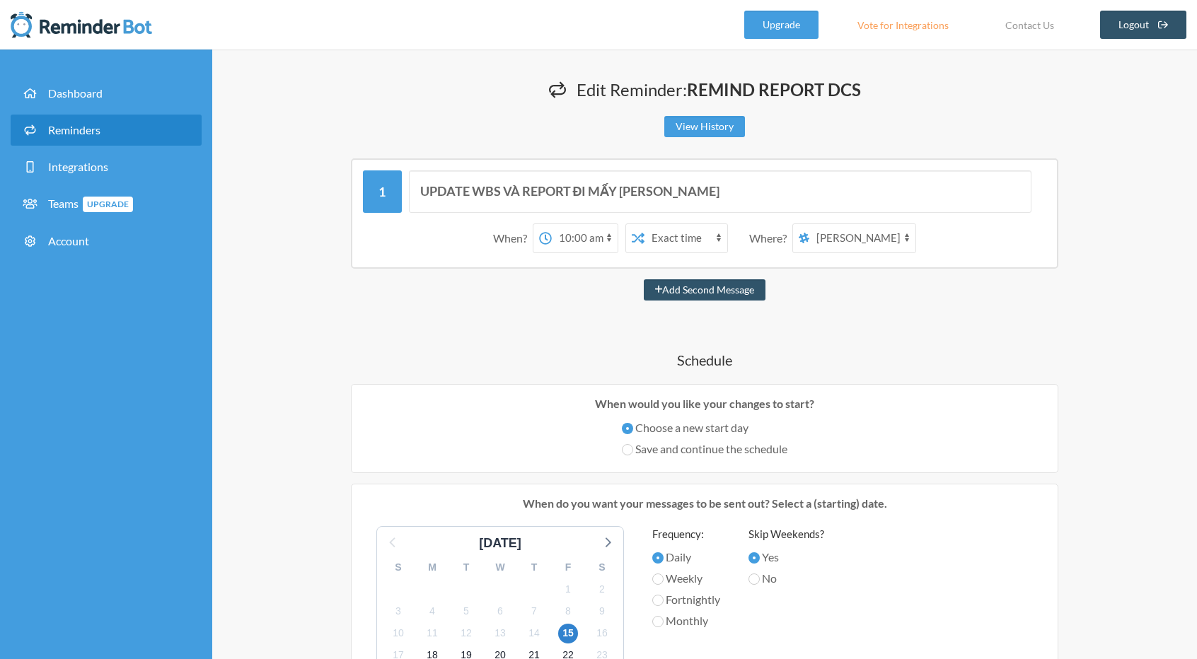
click at [552, 224] on select "12:00 am 12:15 am 12:30 am 12:45 am 1:00 am 1:15 am 1:30 am 1:45 am 2:00 am 2:1…" at bounding box center [585, 238] width 66 height 28
click at [502, 310] on div "UPDATE WBS VÀ REPORT ĐI MẤY [PERSON_NAME] When? 12:00 am 12:15 am 12:30 am 12:4…" at bounding box center [704, 602] width 849 height 889
click at [684, 240] on select "Exact time Random time" at bounding box center [685, 238] width 83 height 28
click at [644, 224] on select "Exact time Random time" at bounding box center [685, 238] width 83 height 28
click at [832, 236] on select "[PERSON_NAME] [PERSON_NAME] [PERSON_NAME] (VTI.D9) DCS_Labo_MigrateLotusNote" at bounding box center [862, 238] width 106 height 28
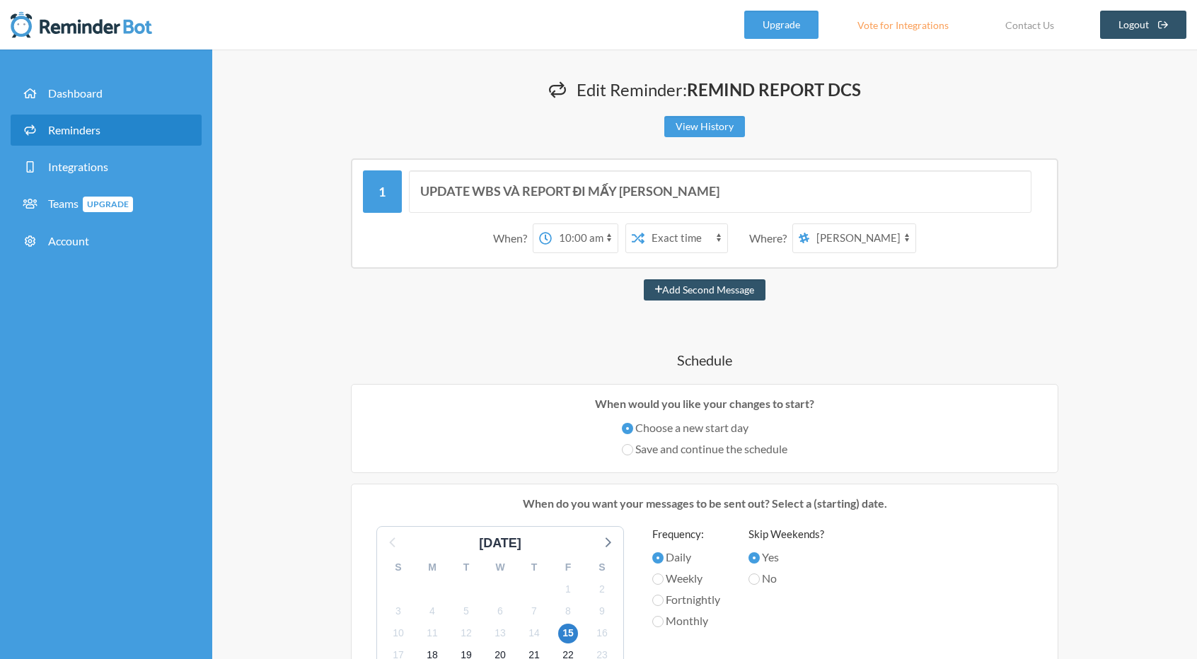
select select "spaces/AAQA5gW2t9o"
click at [810, 224] on select "[PERSON_NAME] [PERSON_NAME] [PERSON_NAME] (VTI.D9) DCS_Labo_MigrateLotusNote" at bounding box center [862, 238] width 106 height 28
click at [830, 321] on div "UPDATE WBS VÀ REPORT ĐI MẤY [PERSON_NAME] When? 12:00 am 12:15 am 12:30 am 12:4…" at bounding box center [704, 602] width 849 height 889
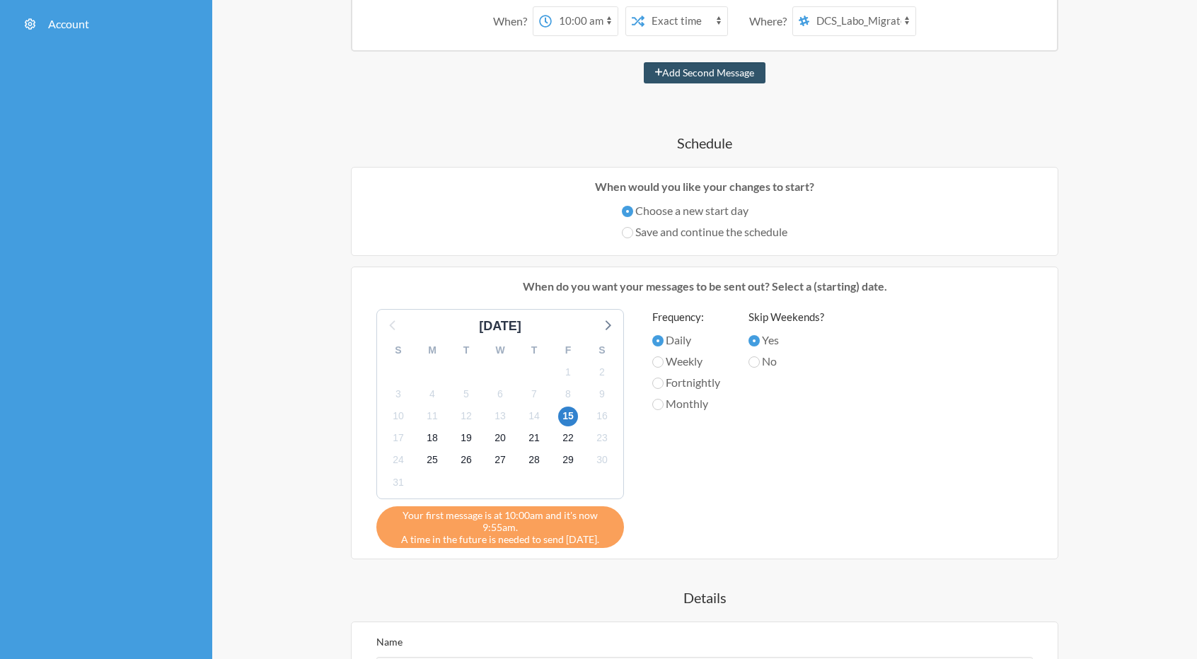
scroll to position [354, 0]
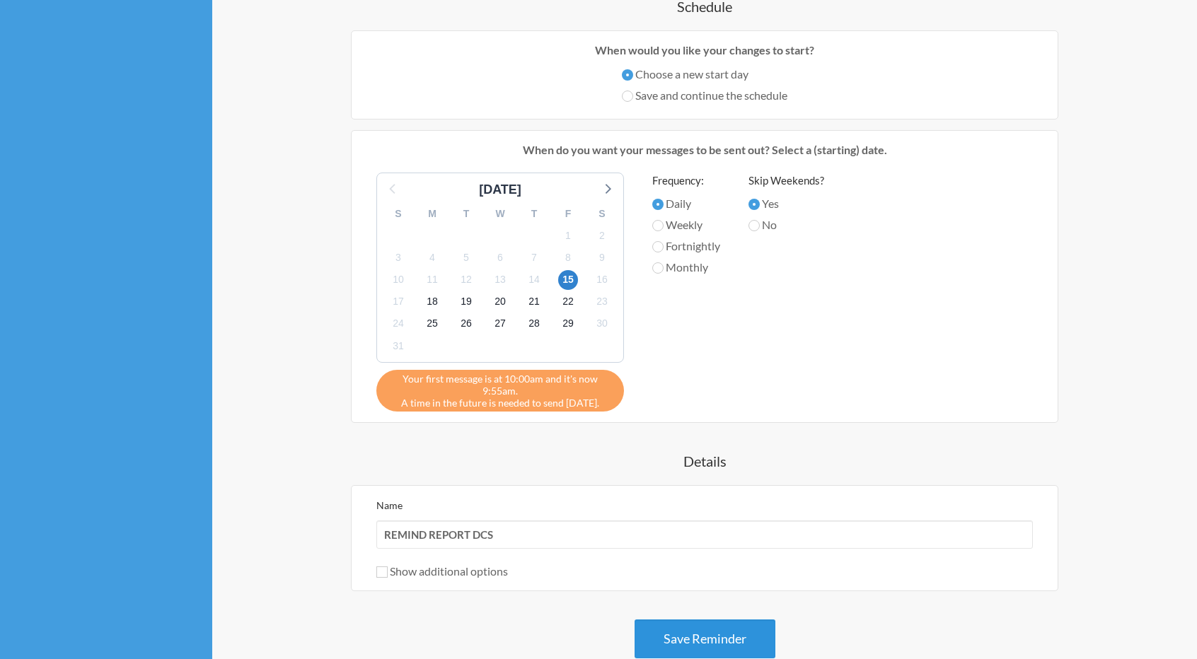
click at [720, 634] on button "Save Reminder" at bounding box center [704, 639] width 141 height 39
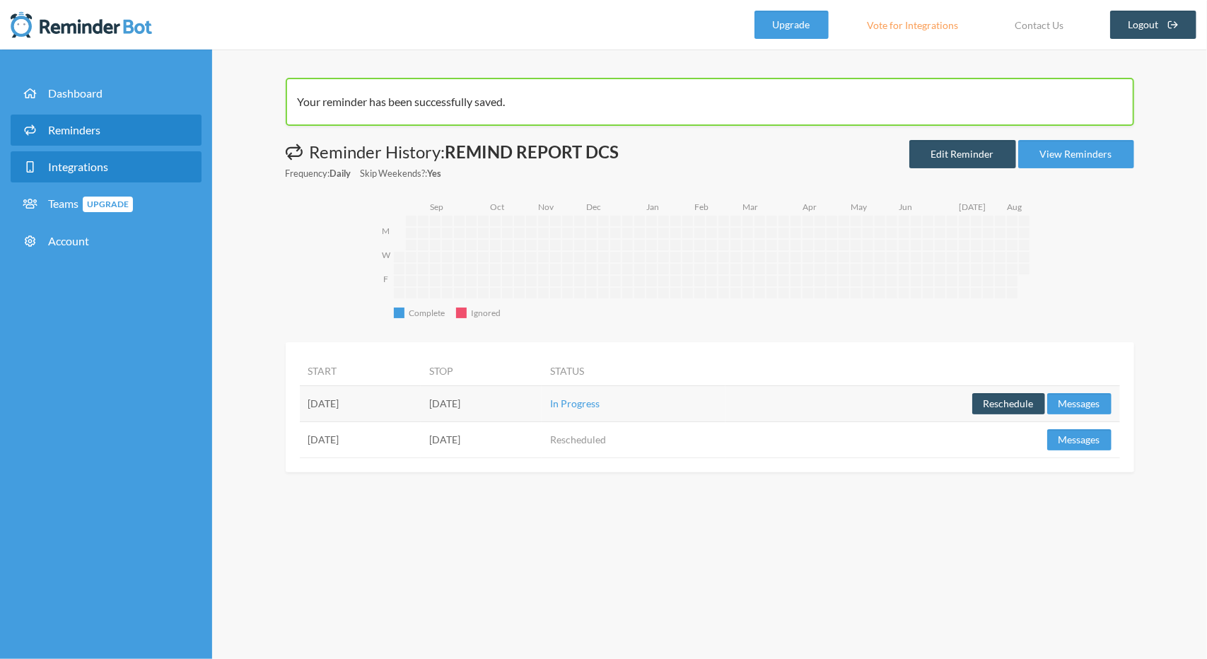
click at [102, 168] on span "Integrations" at bounding box center [78, 166] width 60 height 13
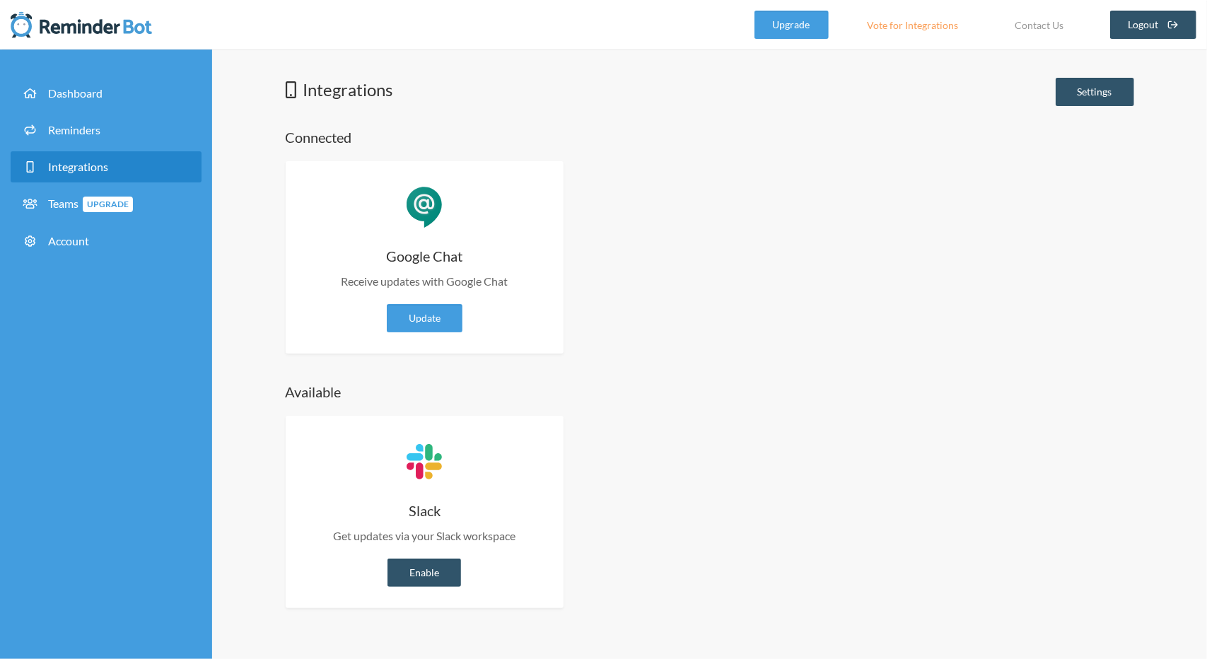
click at [117, 163] on link "Integrations" at bounding box center [106, 166] width 191 height 31
click at [140, 97] on link "Dashboard" at bounding box center [106, 93] width 191 height 31
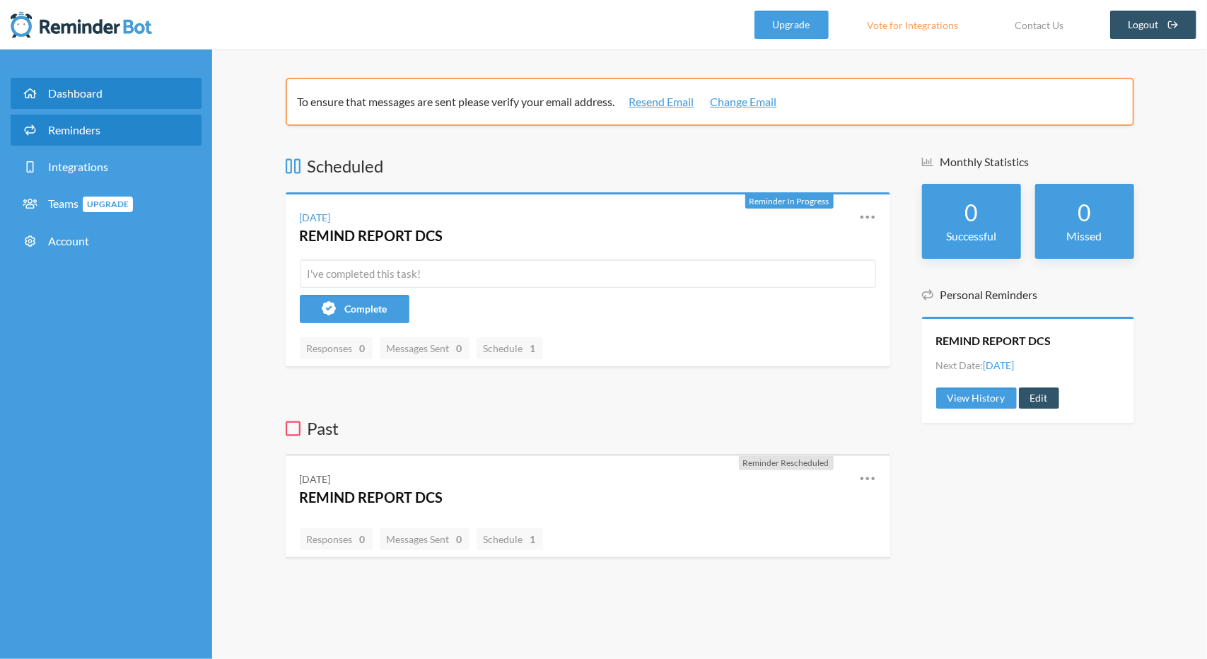
click at [122, 145] on link "Reminders" at bounding box center [106, 130] width 191 height 31
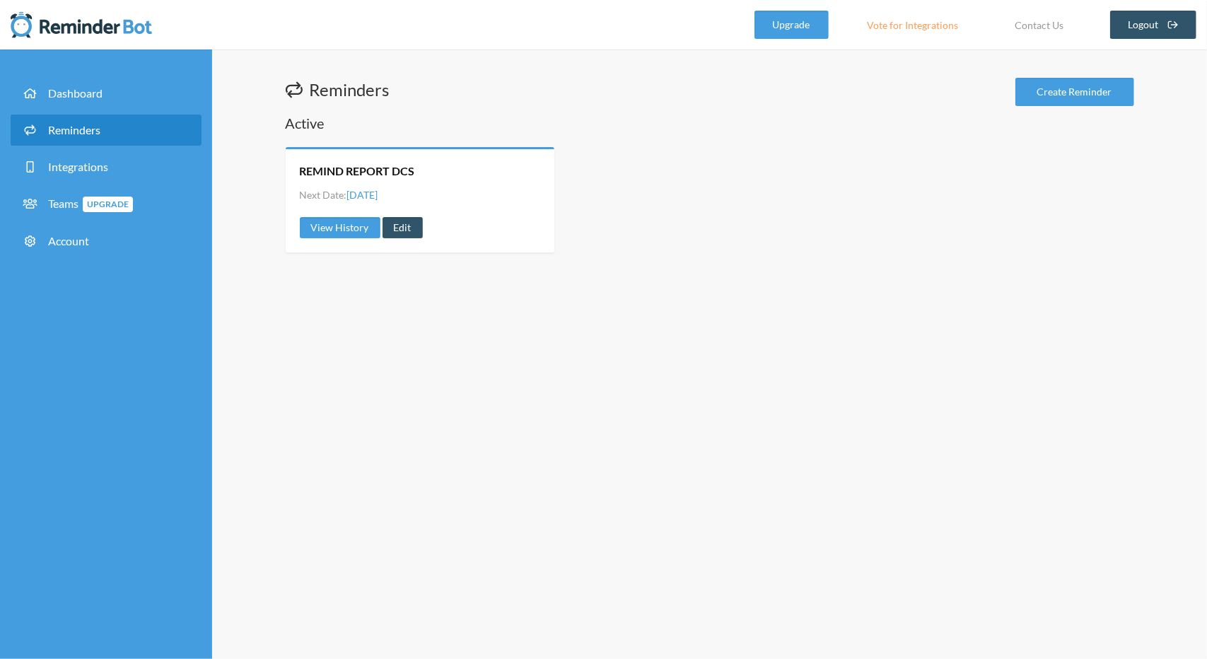
drag, startPoint x: 245, startPoint y: 549, endPoint x: 260, endPoint y: 542, distance: 17.1
click at [246, 549] on div "Reminders Create Reminder Active REMIND REPORT DCS Next Date: [DATE] View Histo…" at bounding box center [709, 355] width 995 height 610
click at [87, 105] on link "Dashboard" at bounding box center [106, 93] width 191 height 31
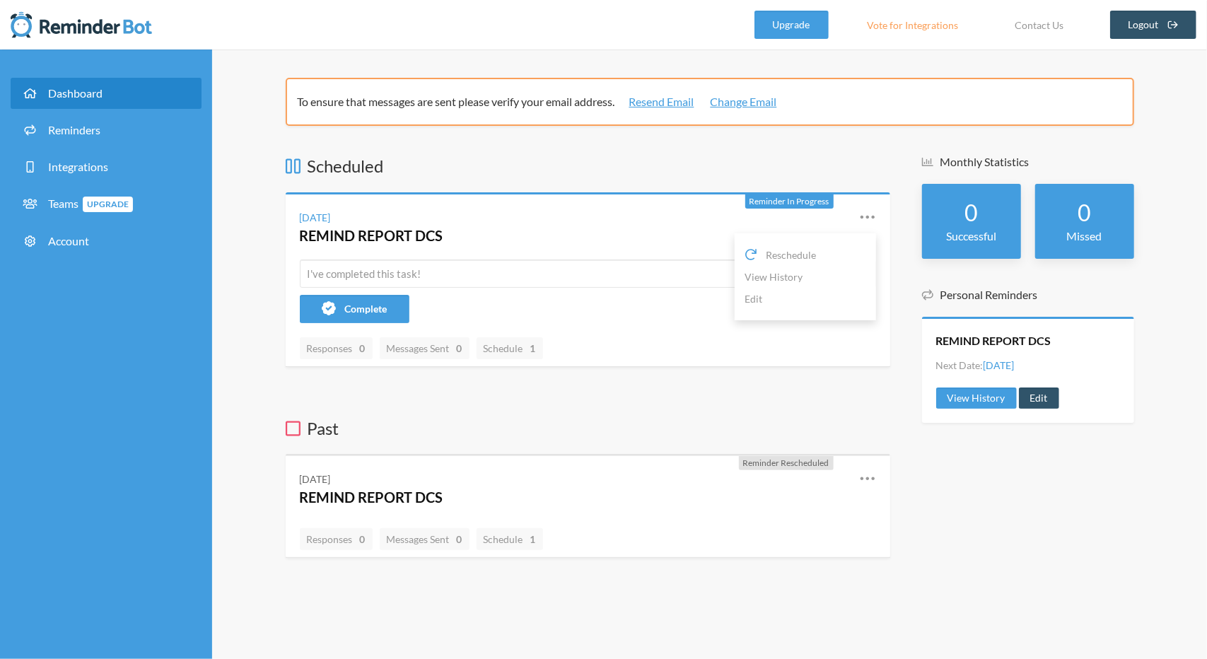
click at [866, 216] on icon at bounding box center [867, 217] width 17 height 17
click at [803, 279] on link "View History" at bounding box center [805, 277] width 120 height 22
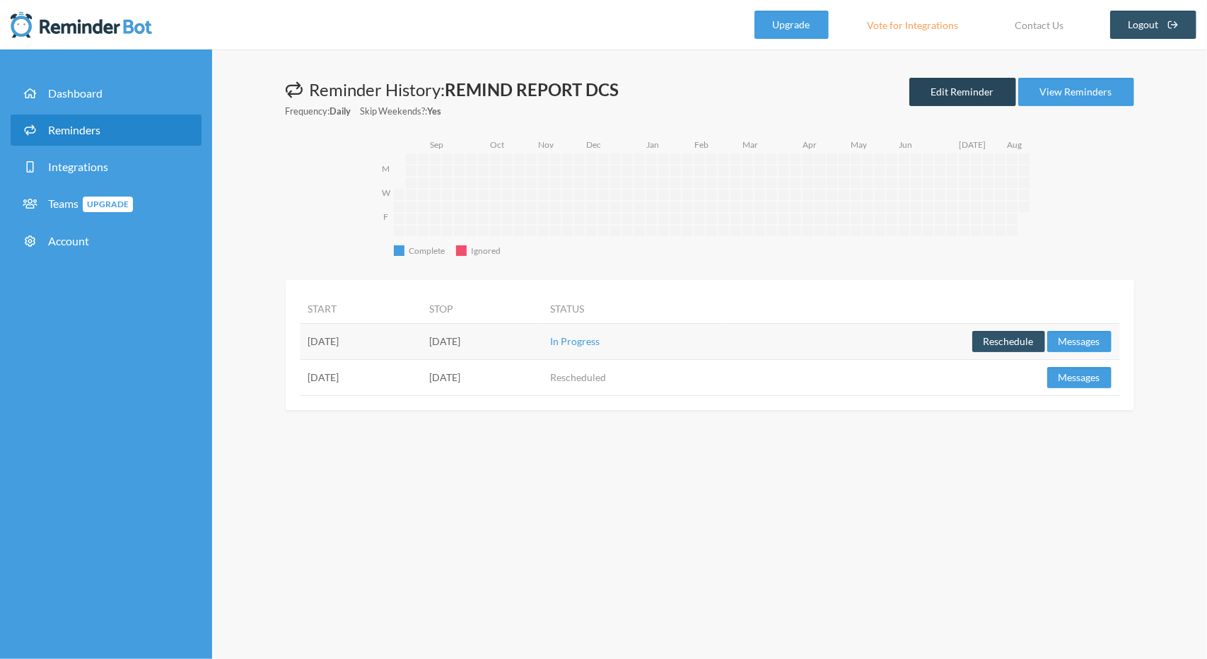
click at [983, 83] on link "Edit Reminder" at bounding box center [963, 92] width 107 height 28
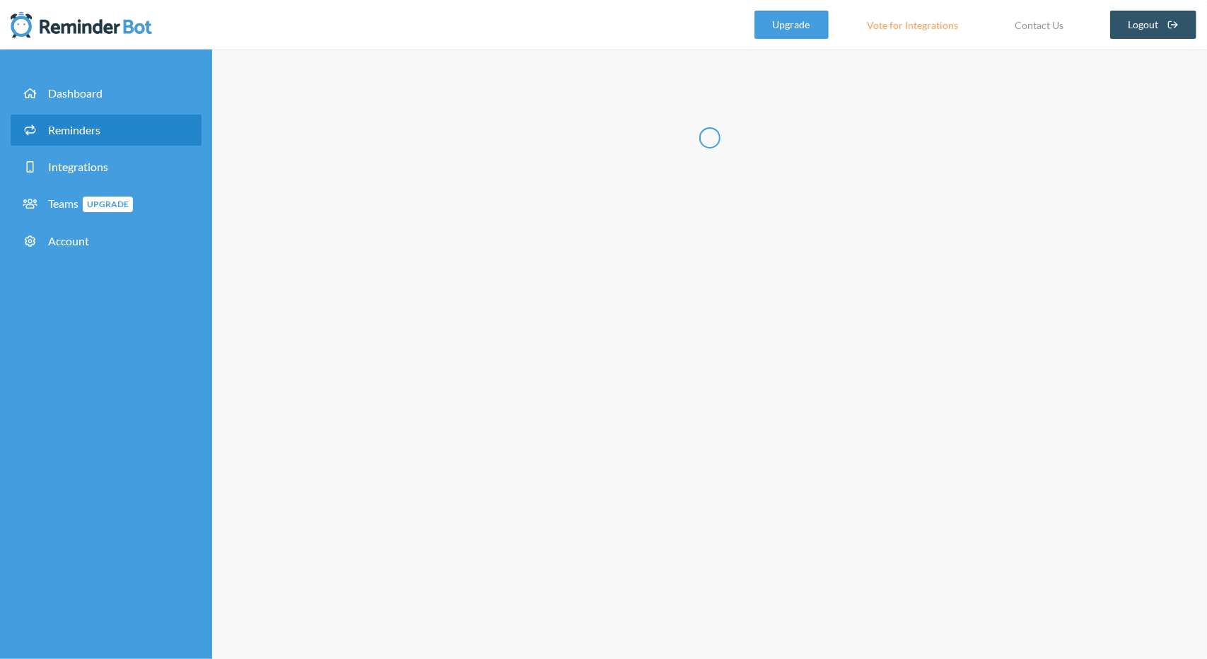
type input "REMIND REPORT DCS"
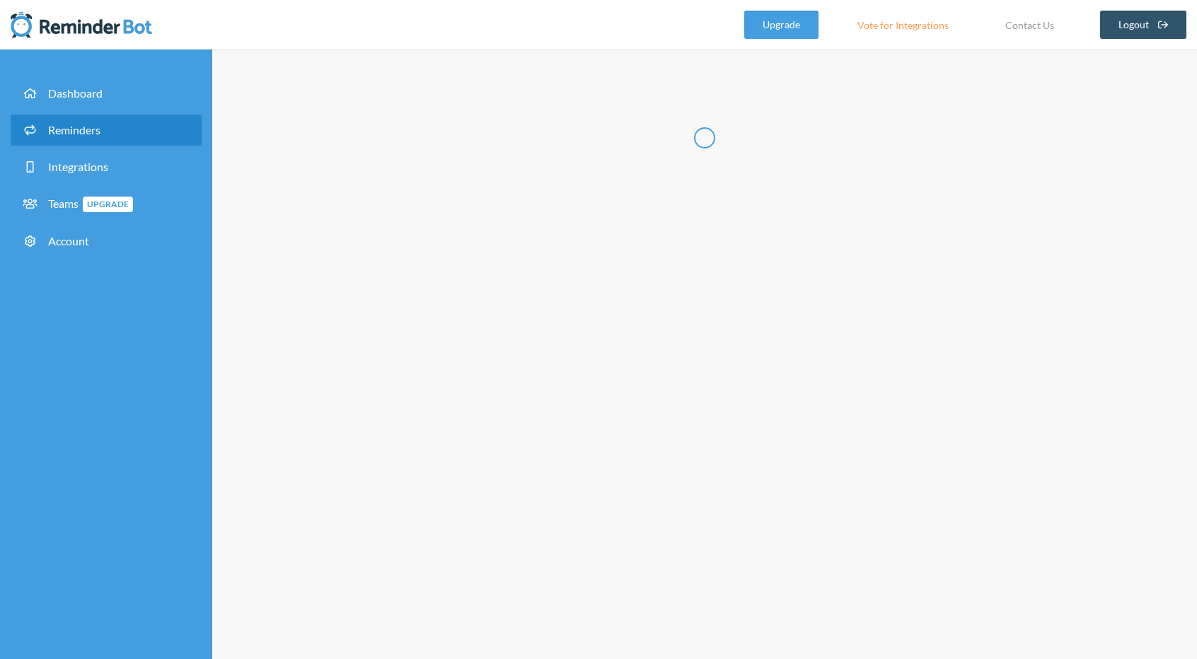
select select "10:00:00"
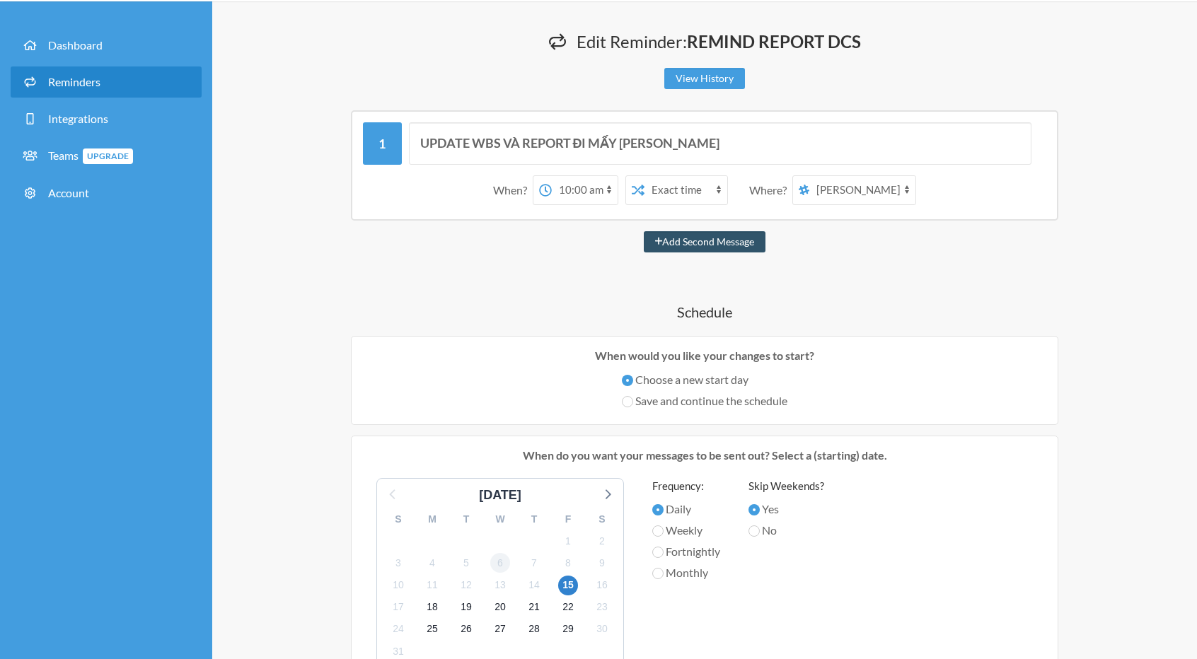
scroll to position [71, 0]
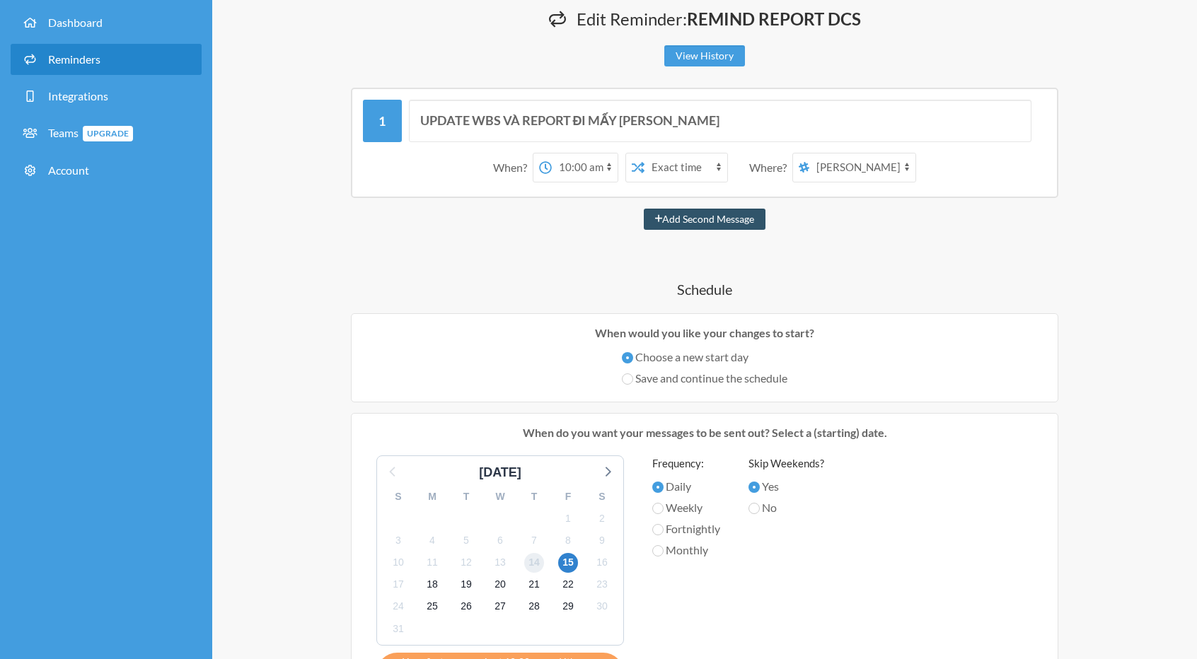
click at [533, 561] on span "14" at bounding box center [534, 563] width 20 height 20
drag, startPoint x: 816, startPoint y: 172, endPoint x: 818, endPoint y: 180, distance: 8.1
click at [816, 171] on select "[PERSON_NAME] [PERSON_NAME] [PERSON_NAME] (VTI.D9) DCS_Labo_MigrateLotusNote" at bounding box center [862, 167] width 106 height 28
select select "spaces/AAQA5gW2t9o"
click at [810, 153] on select "[PERSON_NAME] [PERSON_NAME] [PERSON_NAME] (VTI.D9) DCS_Labo_MigrateLotusNote" at bounding box center [862, 167] width 106 height 28
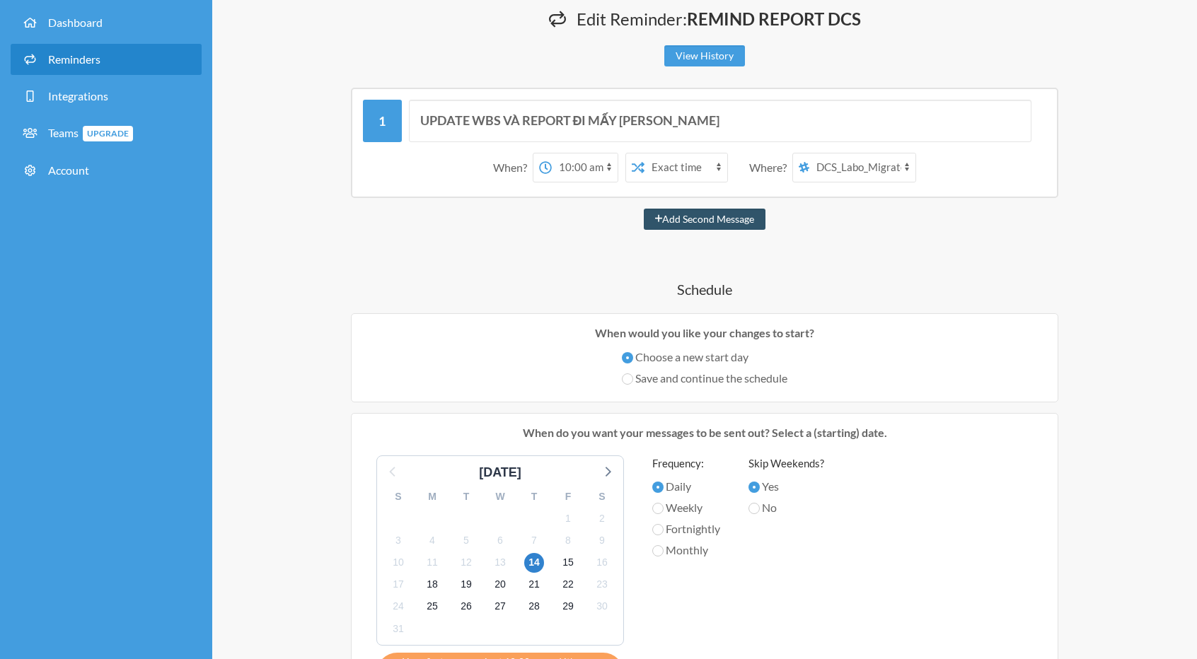
click at [678, 375] on label "Save and continue the schedule" at bounding box center [705, 378] width 166 height 17
click at [633, 375] on input "Save and continue the schedule" at bounding box center [627, 378] width 11 height 11
radio input "true"
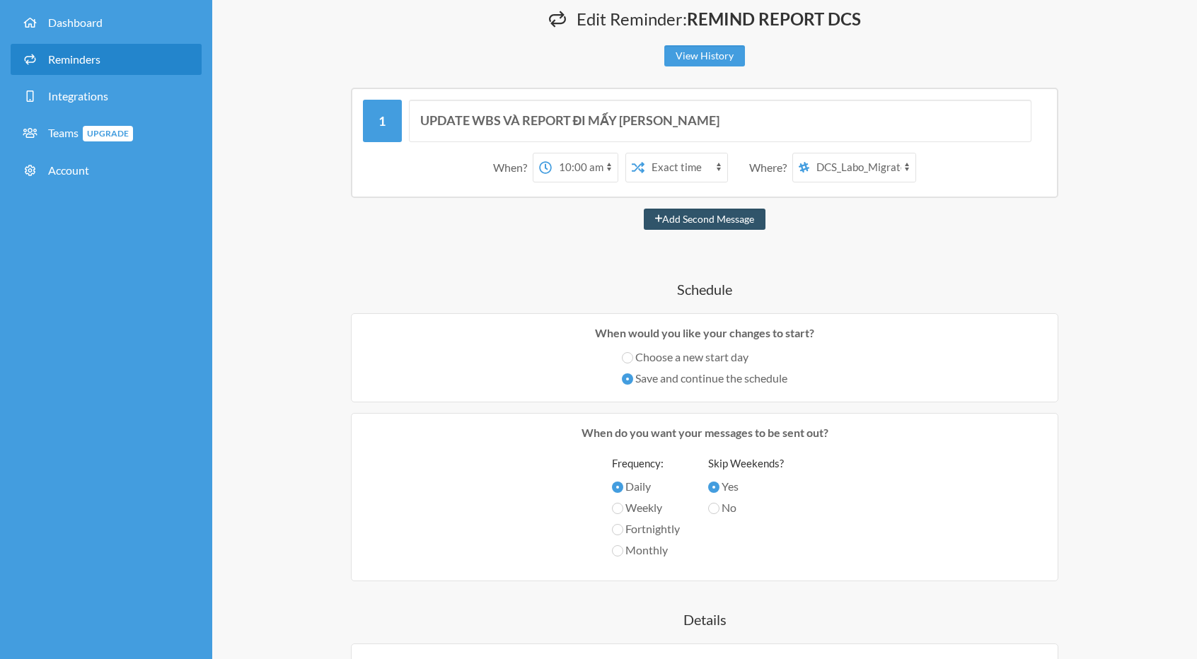
click at [681, 356] on label "Choose a new start day" at bounding box center [705, 357] width 166 height 17
click at [633, 356] on input "Choose a new start day" at bounding box center [627, 357] width 11 height 11
radio input "true"
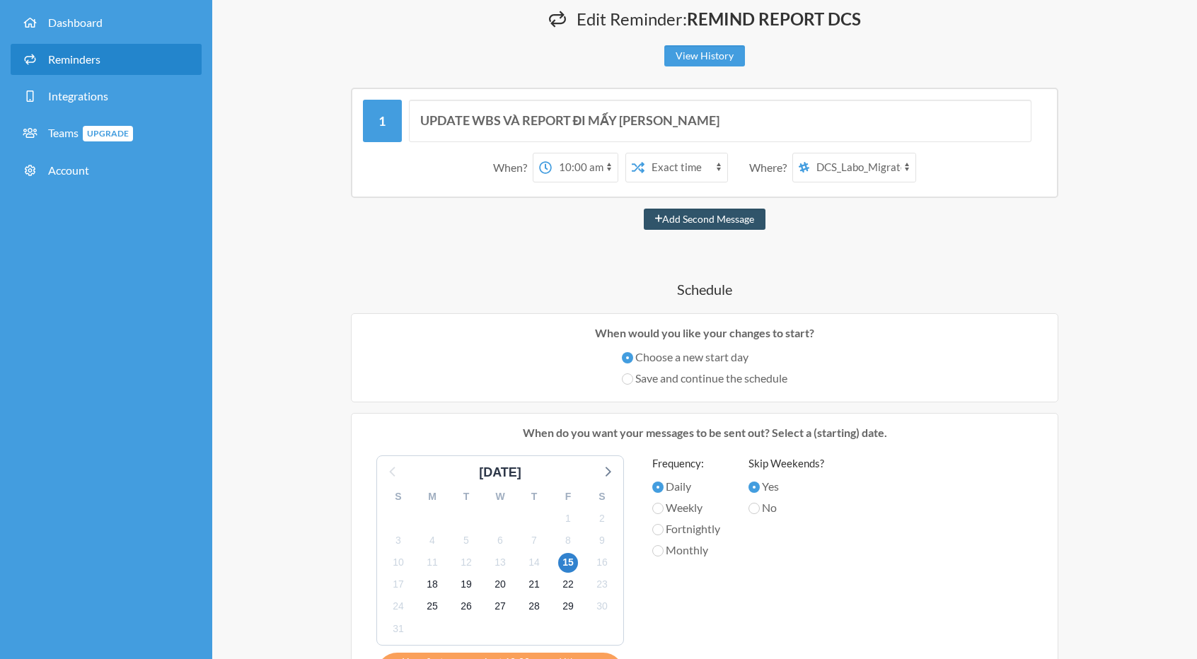
click at [681, 376] on label "Save and continue the schedule" at bounding box center [705, 378] width 166 height 17
click at [633, 376] on input "Save and continue the schedule" at bounding box center [627, 378] width 11 height 11
radio input "true"
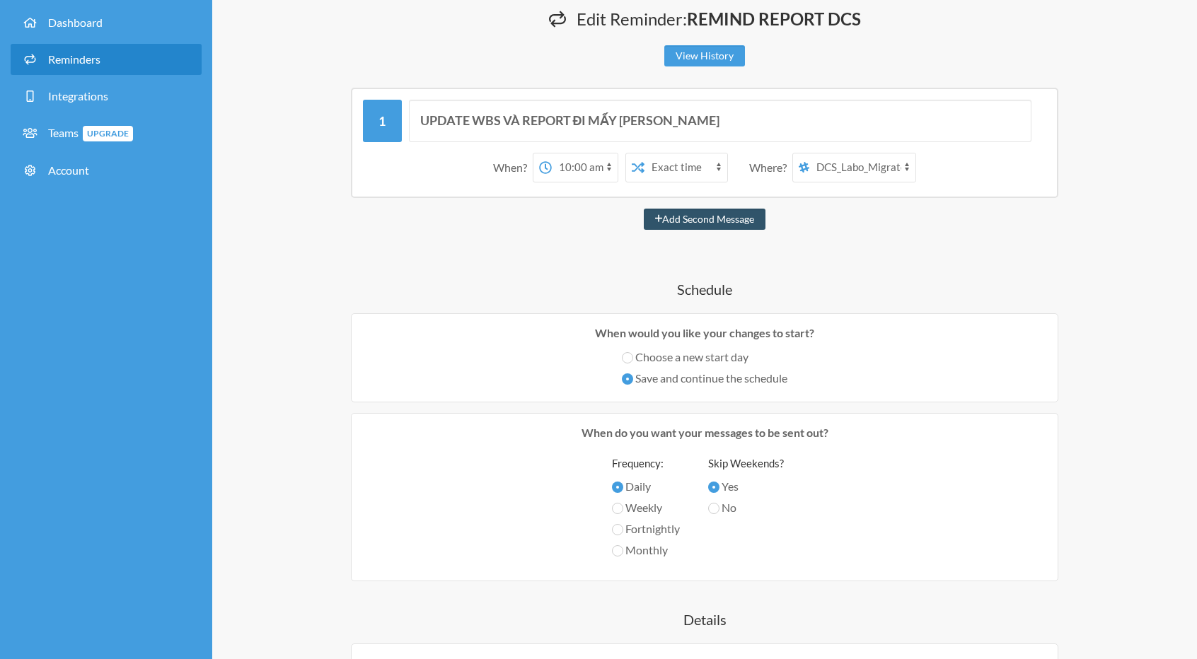
click at [803, 238] on div "UPDATE WBS VÀ REPORT ĐI MẤY [PERSON_NAME] When? 12:00 am 12:15 am 12:30 am 12:4…" at bounding box center [704, 470] width 849 height 765
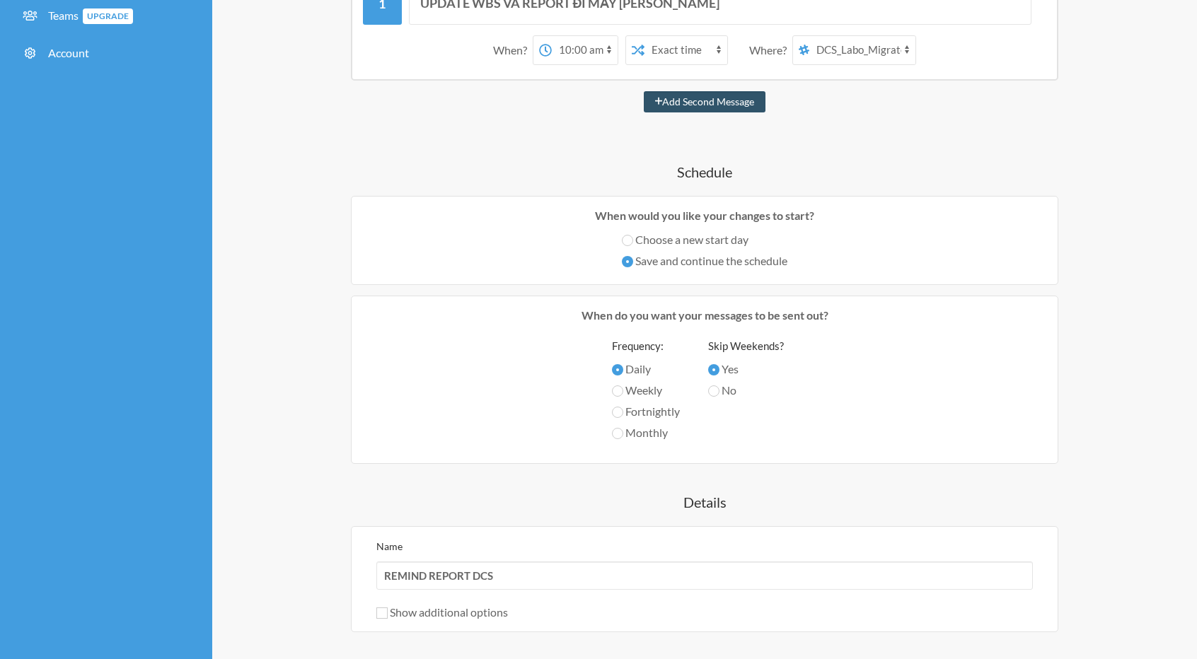
scroll to position [354, 0]
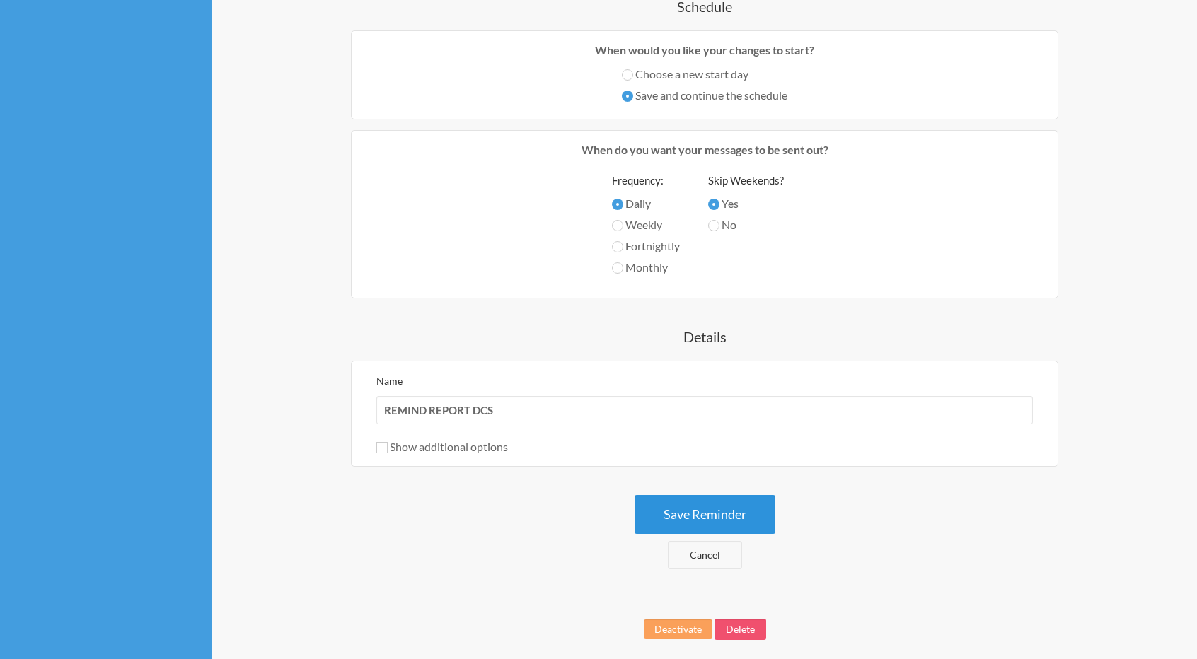
click at [706, 508] on button "Save Reminder" at bounding box center [704, 514] width 141 height 39
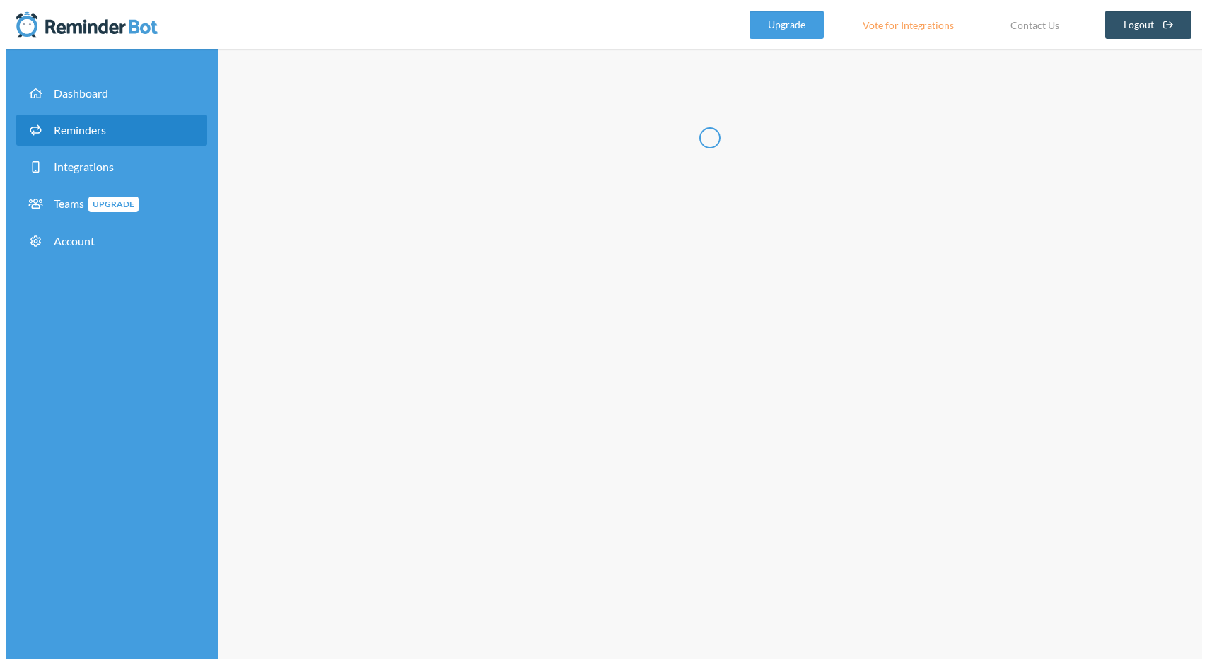
scroll to position [0, 0]
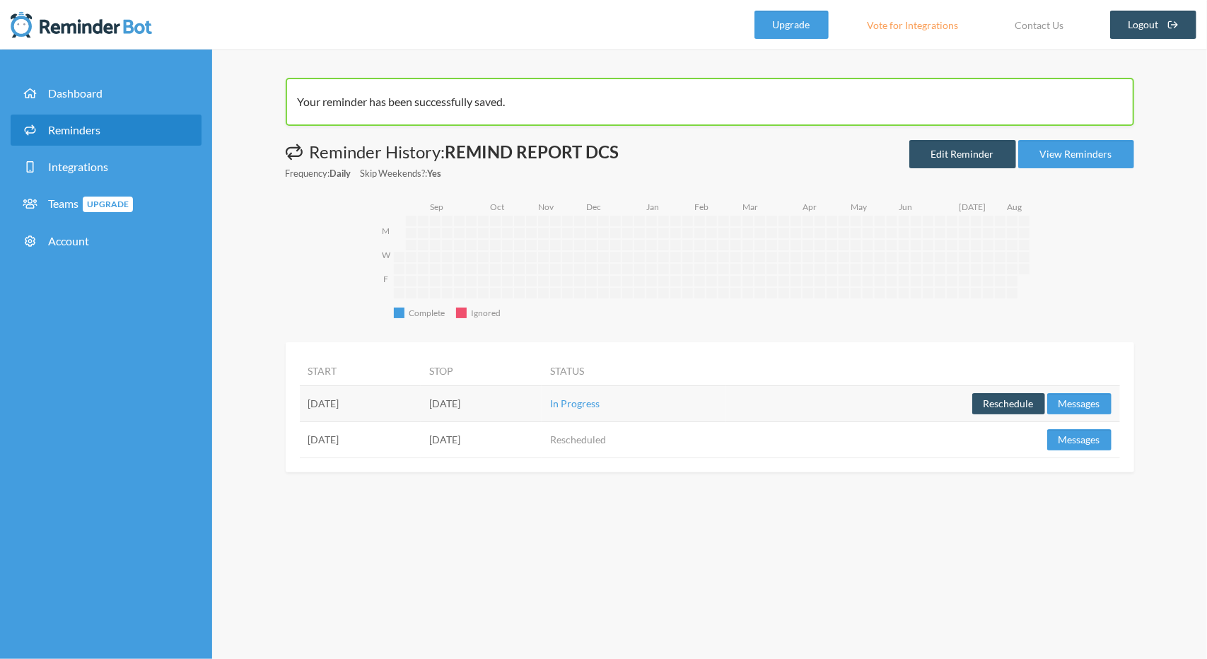
click at [446, 506] on div "Your reminder has been successfully saved. Messages are not sending from this d…" at bounding box center [709, 355] width 995 height 610
click at [967, 144] on link "Edit Reminder" at bounding box center [963, 154] width 107 height 28
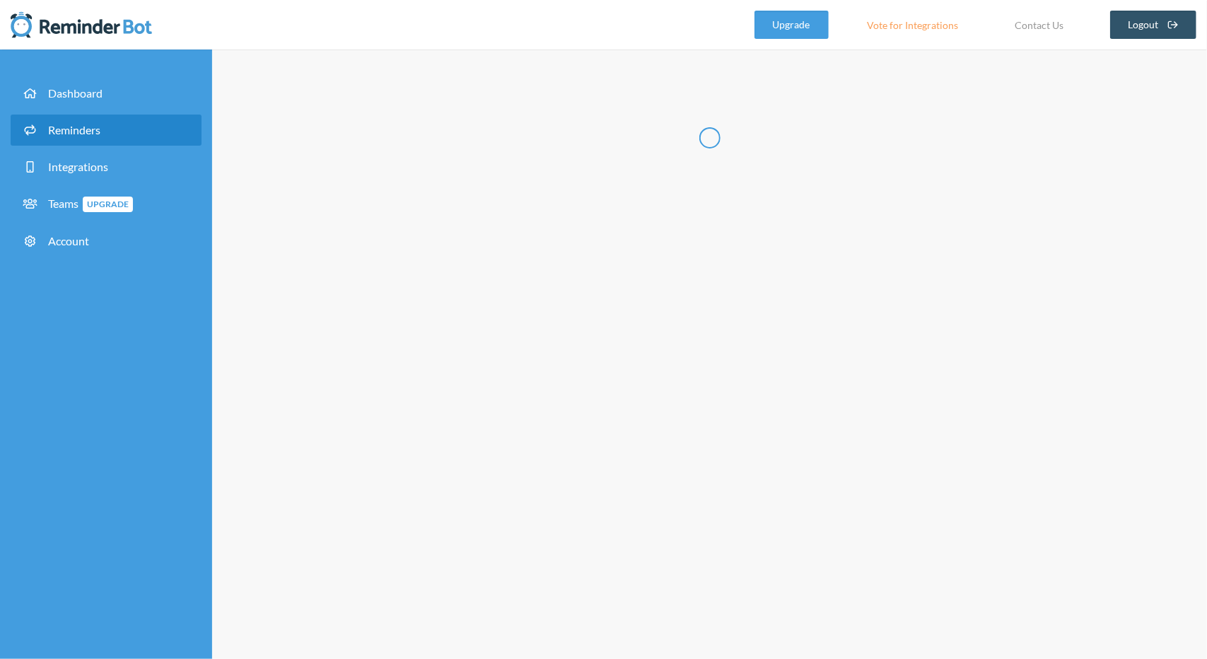
type input "REMIND REPORT DCS"
select select "10:00:00"
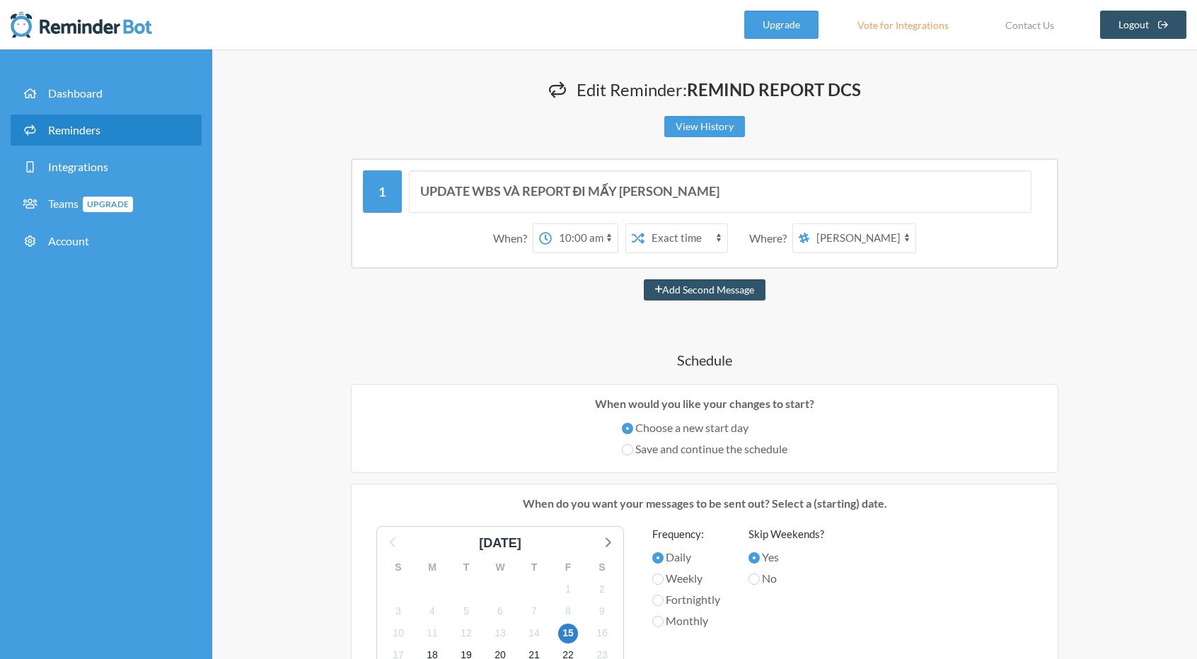
click at [852, 239] on select "[PERSON_NAME] [PERSON_NAME] [PERSON_NAME] (VTI.D9) DCS_Labo_MigrateLotusNote" at bounding box center [862, 238] width 106 height 28
select select "spaces/AAQA5gW2t9o"
click at [810, 224] on select "[PERSON_NAME] [PERSON_NAME] [PERSON_NAME] (VTI.D9) DCS_Labo_MigrateLotusNote" at bounding box center [862, 238] width 106 height 28
click at [867, 308] on div "UPDATE WBS VÀ REPORT ĐI MẤY [PERSON_NAME] When? 12:00 am 12:15 am 12:30 am 12:4…" at bounding box center [704, 618] width 849 height 920
click at [830, 238] on select "[PERSON_NAME] [PERSON_NAME] [PERSON_NAME] (VTI.D9) DCS_Labo_MigrateLotusNote" at bounding box center [862, 238] width 106 height 28
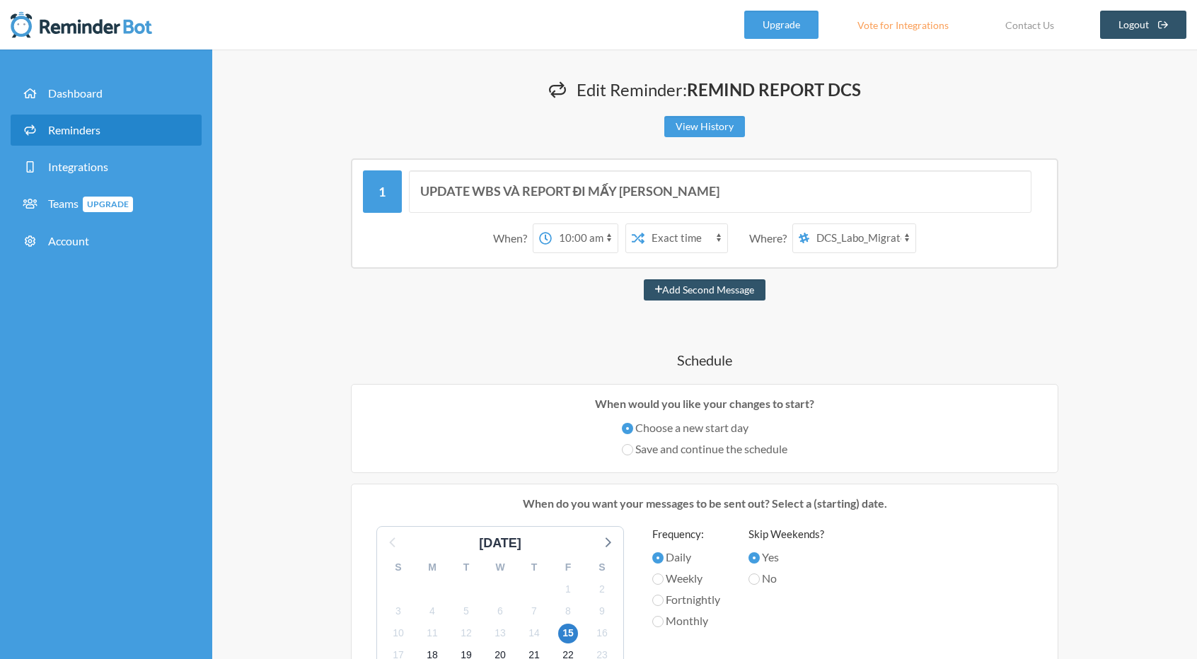
click at [810, 224] on select "[PERSON_NAME] [PERSON_NAME] [PERSON_NAME] (VTI.D9) DCS_Labo_MigrateLotusNote" at bounding box center [862, 238] width 106 height 28
click at [820, 332] on div "UPDATE WBS VÀ REPORT ĐI MẤY [PERSON_NAME] When? 12:00 am 12:15 am 12:30 am 12:4…" at bounding box center [704, 618] width 849 height 920
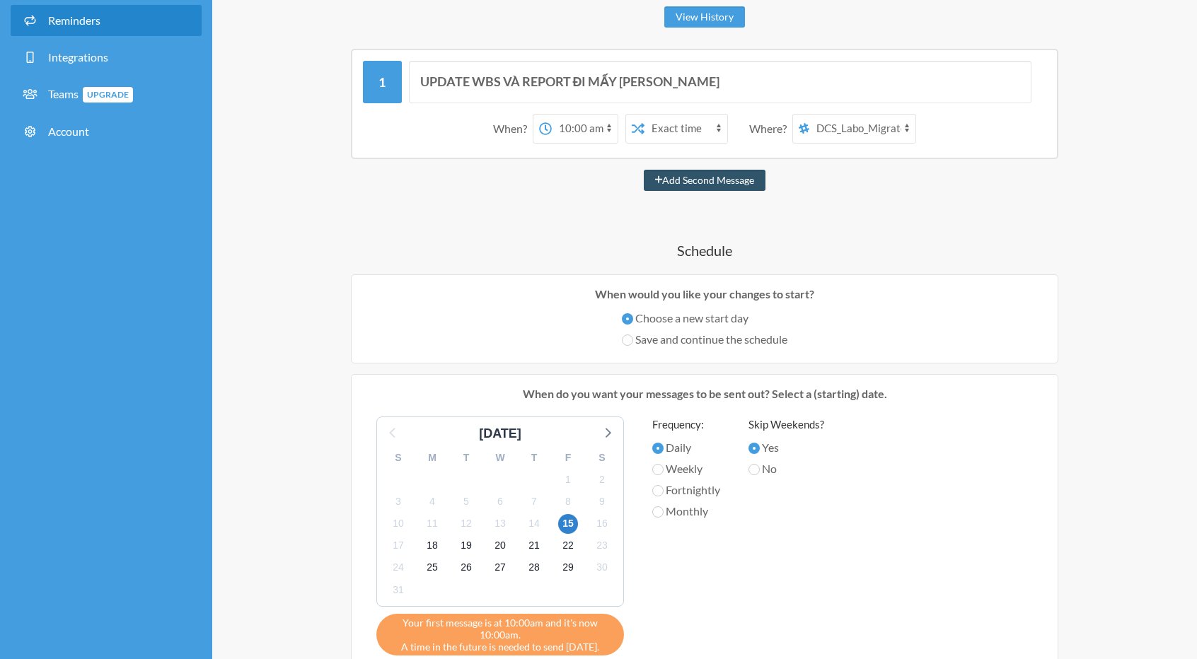
scroll to position [141, 0]
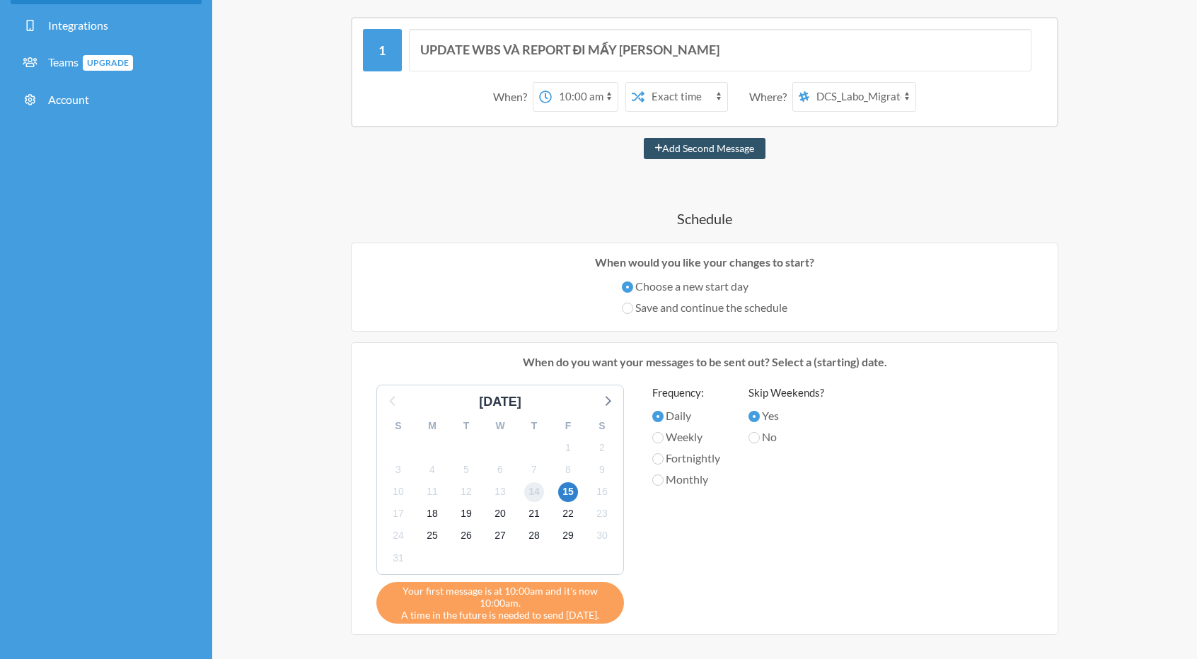
click at [532, 489] on span "14" at bounding box center [534, 492] width 20 height 20
click at [716, 315] on div "Save and continue the schedule" at bounding box center [705, 309] width 166 height 21
click at [724, 302] on label "Save and continue the schedule" at bounding box center [705, 307] width 166 height 17
click at [633, 303] on input "Save and continue the schedule" at bounding box center [627, 308] width 11 height 11
radio input "true"
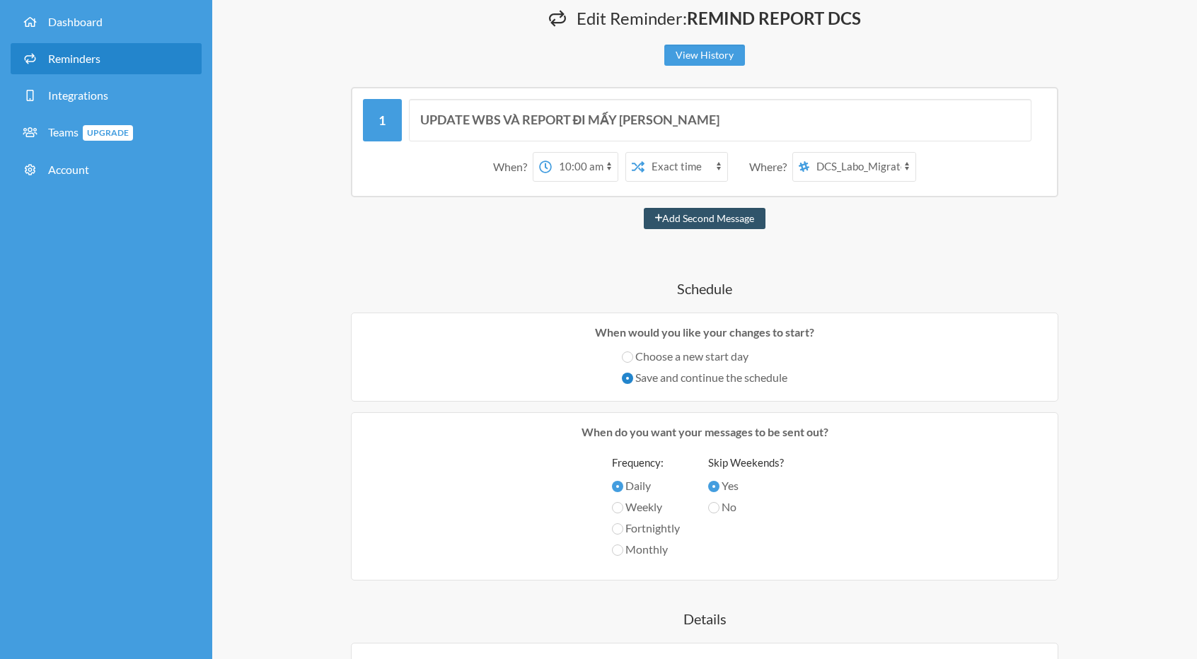
scroll to position [71, 0]
click at [682, 345] on div "When would you like your changes to start? Choose a new start day Save and cont…" at bounding box center [704, 357] width 707 height 89
click at [678, 357] on label "Choose a new start day" at bounding box center [705, 357] width 166 height 17
click at [633, 357] on input "Choose a new start day" at bounding box center [627, 357] width 11 height 11
radio input "true"
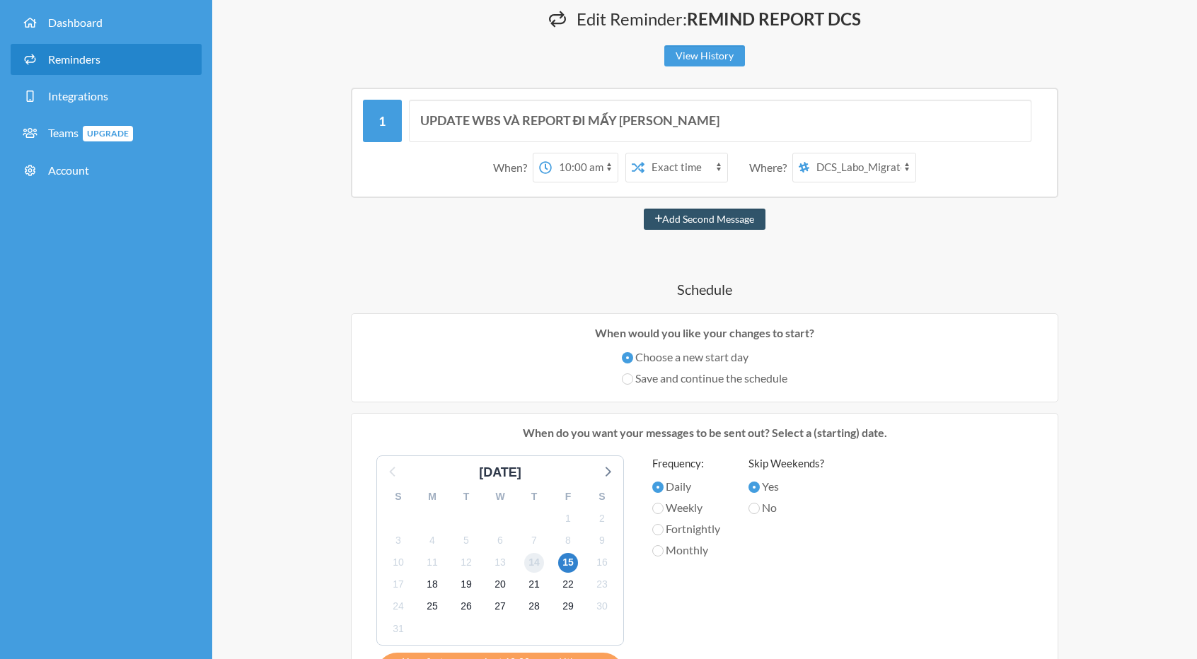
click at [531, 554] on span "14" at bounding box center [534, 563] width 20 height 20
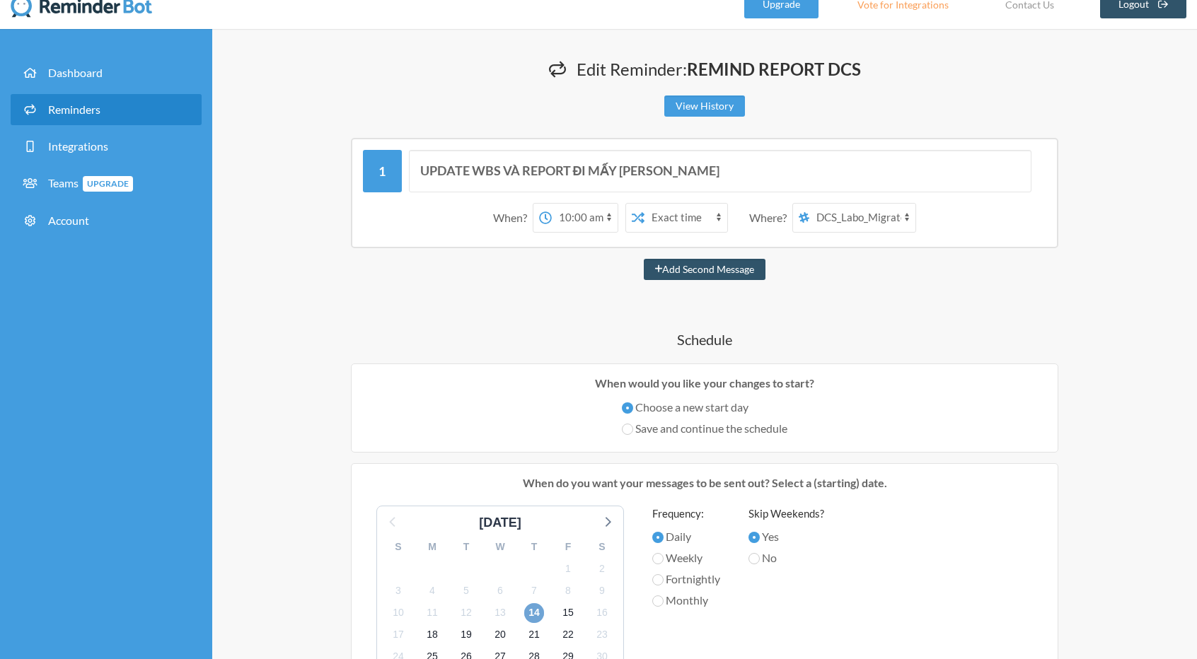
scroll to position [0, 0]
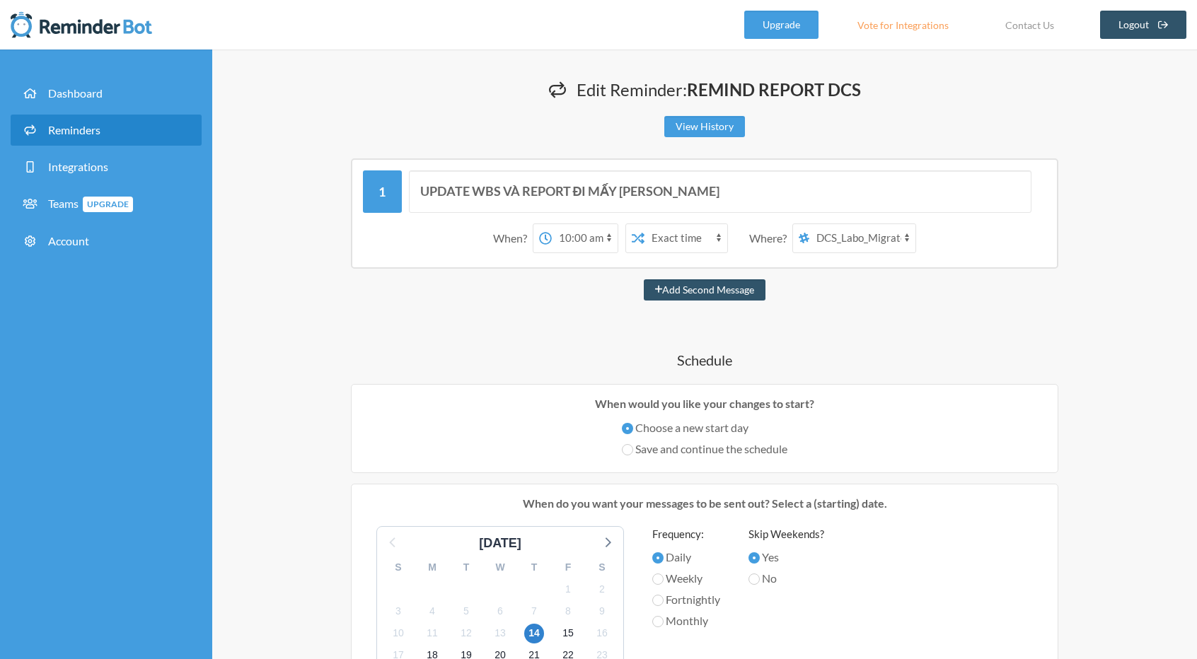
click at [587, 244] on select "12:00 am 12:15 am 12:30 am 12:45 am 1:00 am 1:15 am 1:30 am 1:45 am 2:00 am 2:1…" at bounding box center [585, 238] width 66 height 28
click at [796, 347] on div "UPDATE WBS VÀ REPORT ĐI MẤY [PERSON_NAME] When? 12:00 am 12:15 am 12:30 am 12:4…" at bounding box center [704, 618] width 849 height 920
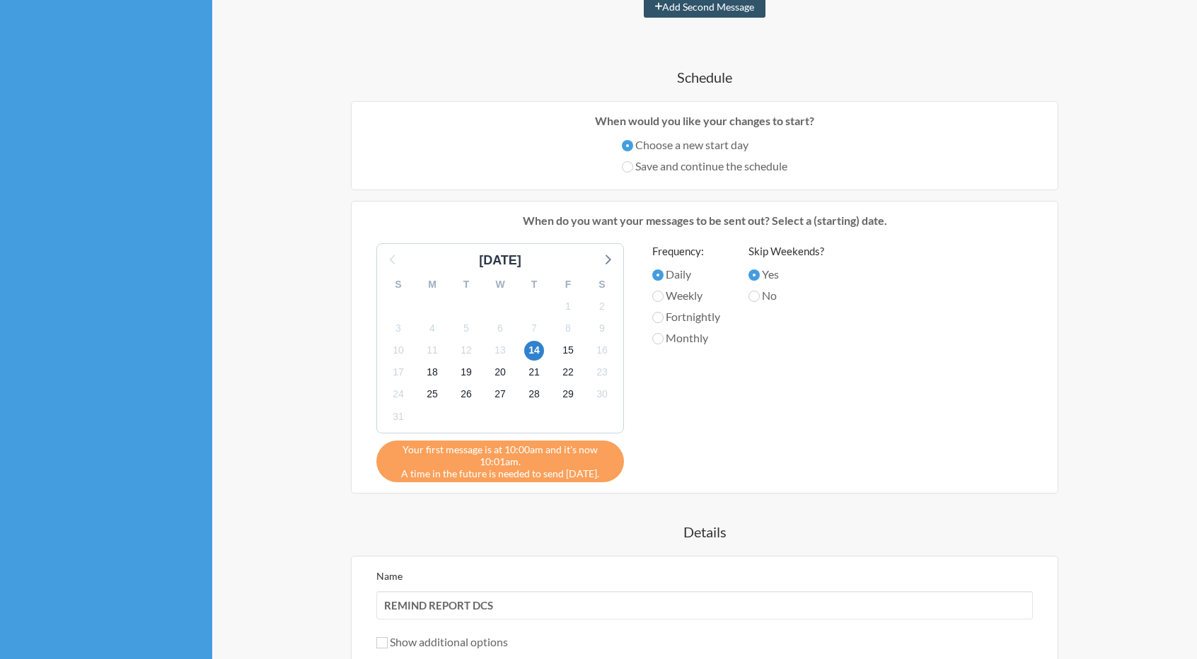
scroll to position [495, 0]
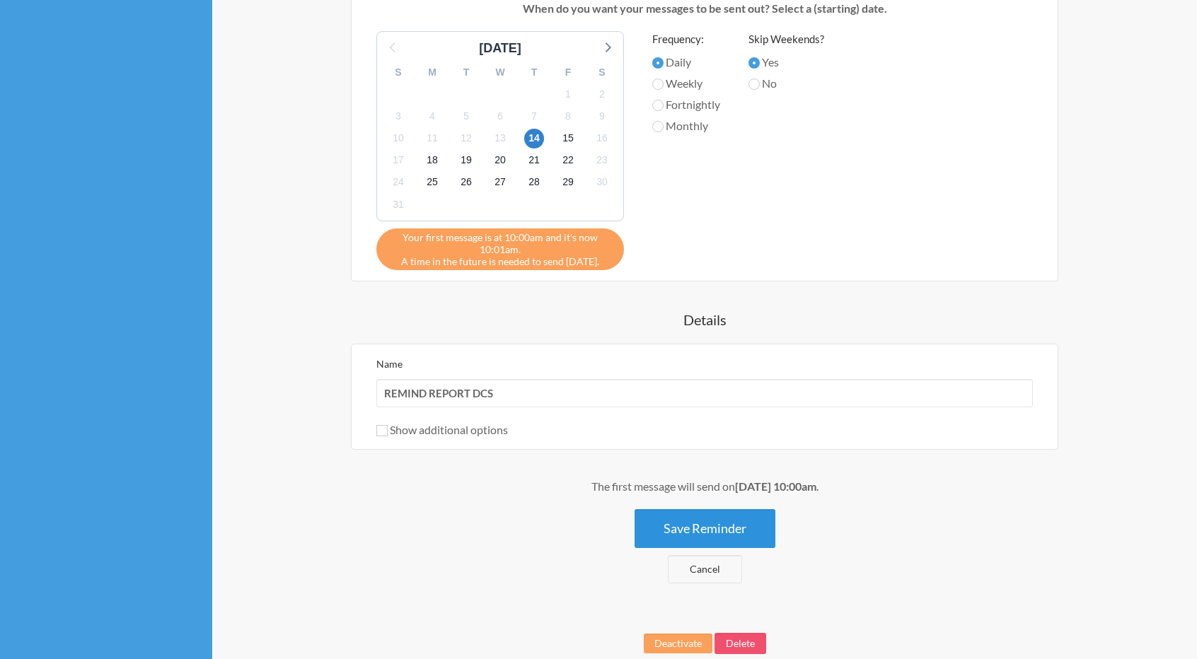
click at [675, 526] on button "Save Reminder" at bounding box center [704, 528] width 141 height 39
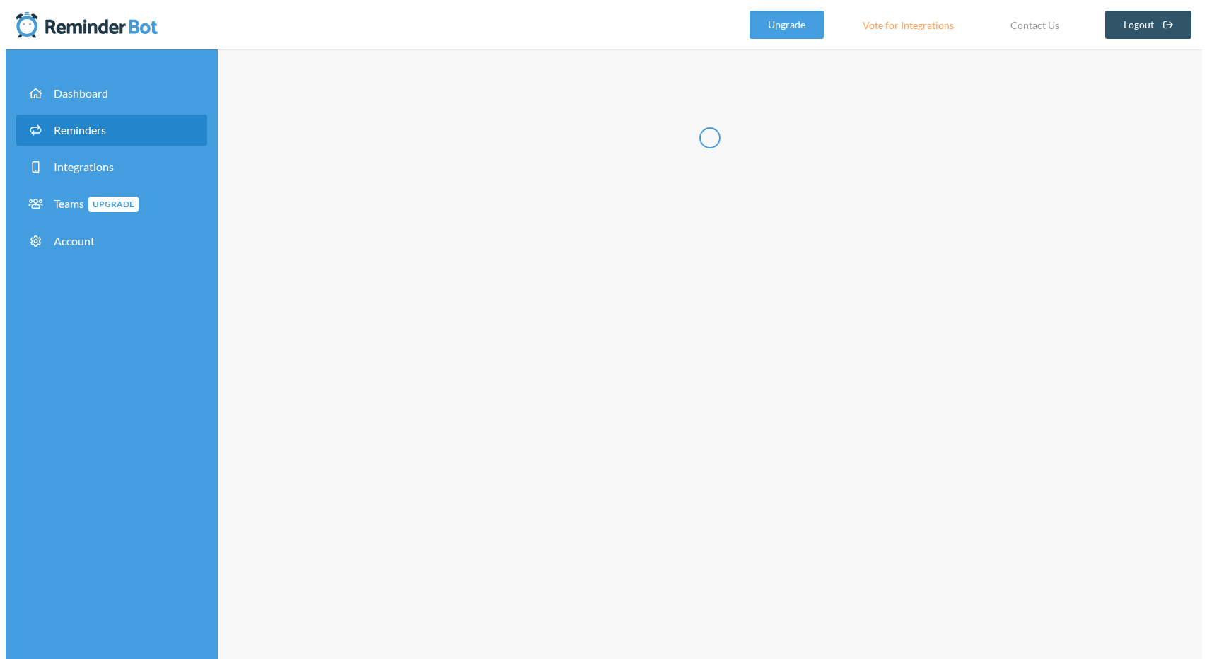
scroll to position [0, 0]
